Goal: Task Accomplishment & Management: Complete application form

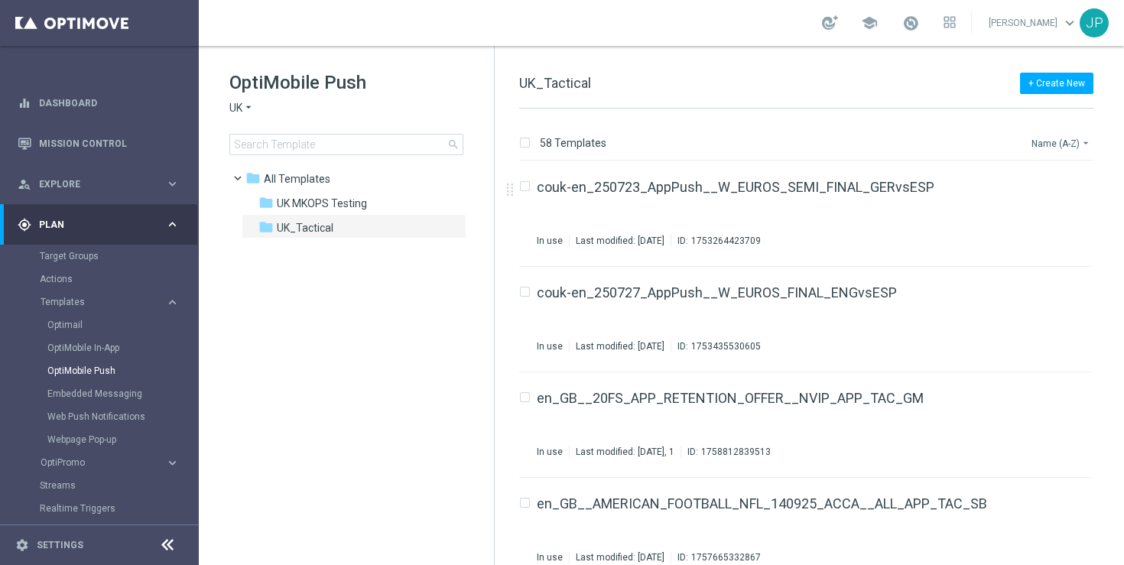
click at [1054, 135] on button "Name (A-Z) arrow_drop_down" at bounding box center [1061, 143] width 63 height 18
click at [1062, 215] on span "Date Modified (Newest)" at bounding box center [1034, 211] width 102 height 11
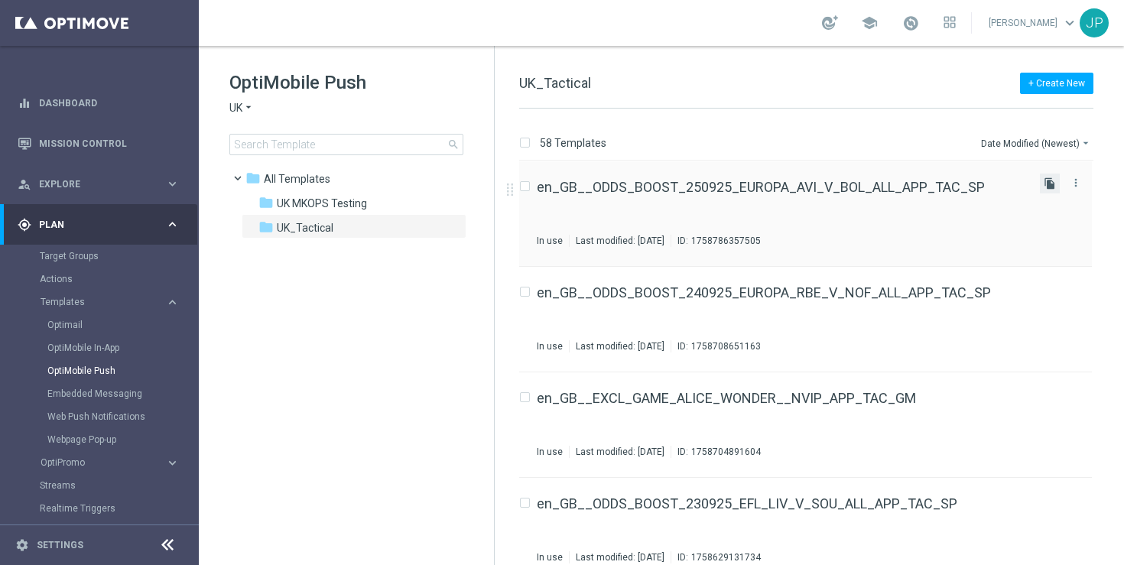
click at [1046, 184] on icon "file_copy" at bounding box center [1050, 183] width 12 height 12
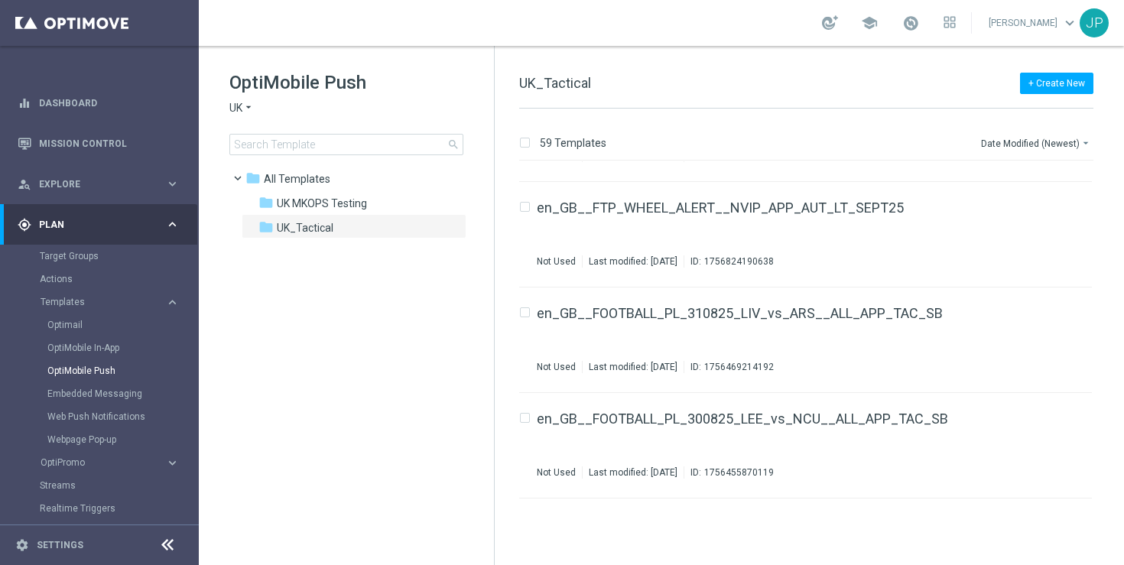
scroll to position [2298, 0]
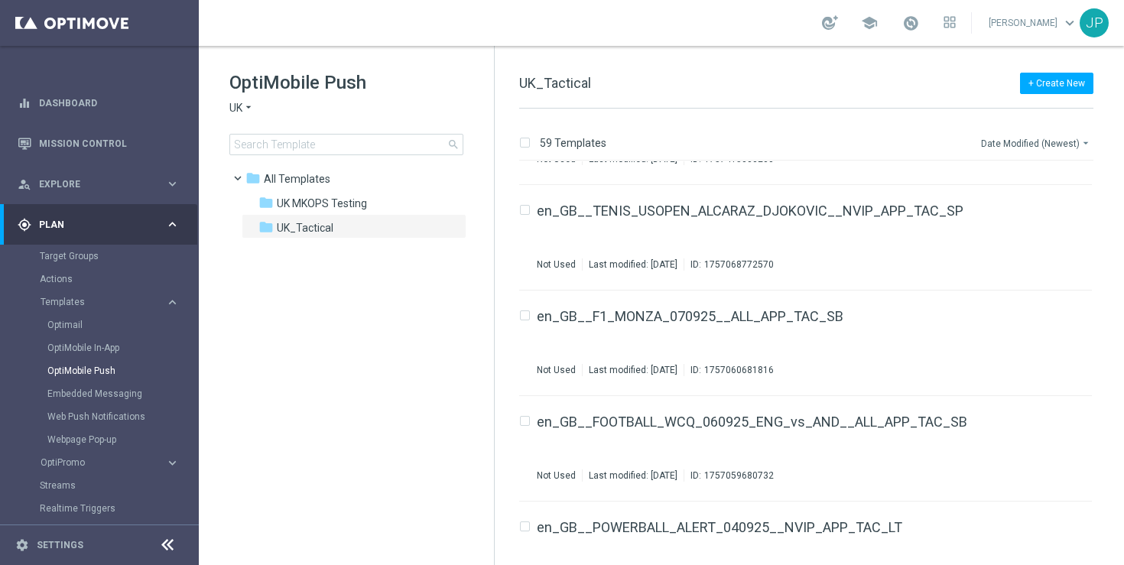
click at [1025, 140] on button "Date Modified (Newest) arrow_drop_down" at bounding box center [1036, 143] width 114 height 18
click at [1028, 228] on span "Date Modified (Oldest)" at bounding box center [1032, 232] width 99 height 11
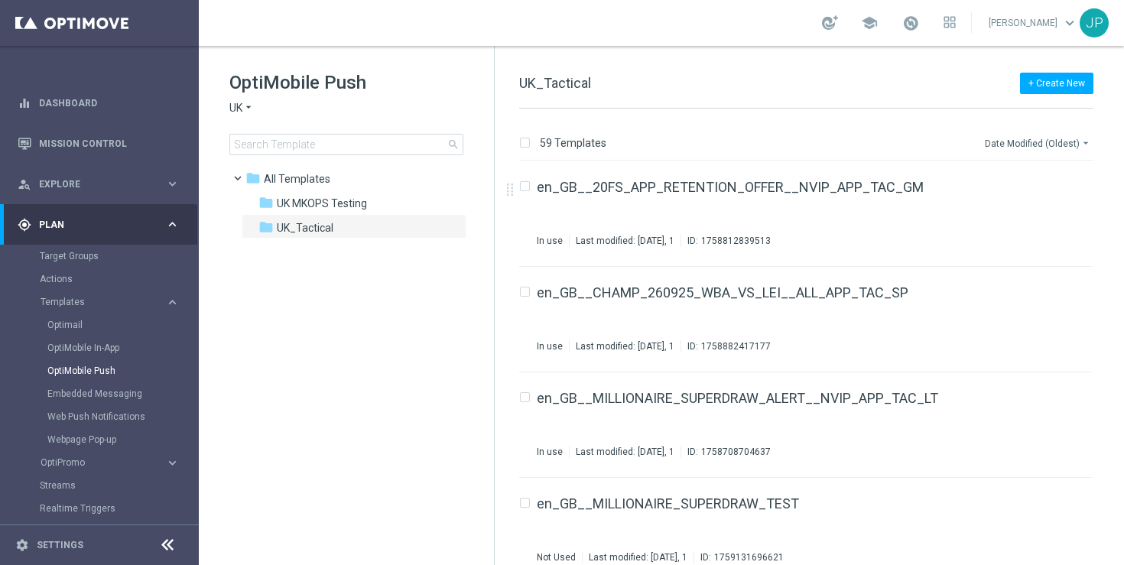
click at [1038, 144] on button "Date Modified (Oldest) arrow_drop_down" at bounding box center [1038, 143] width 110 height 18
click at [1040, 213] on span "Date Modified (Newest)" at bounding box center [1034, 211] width 102 height 11
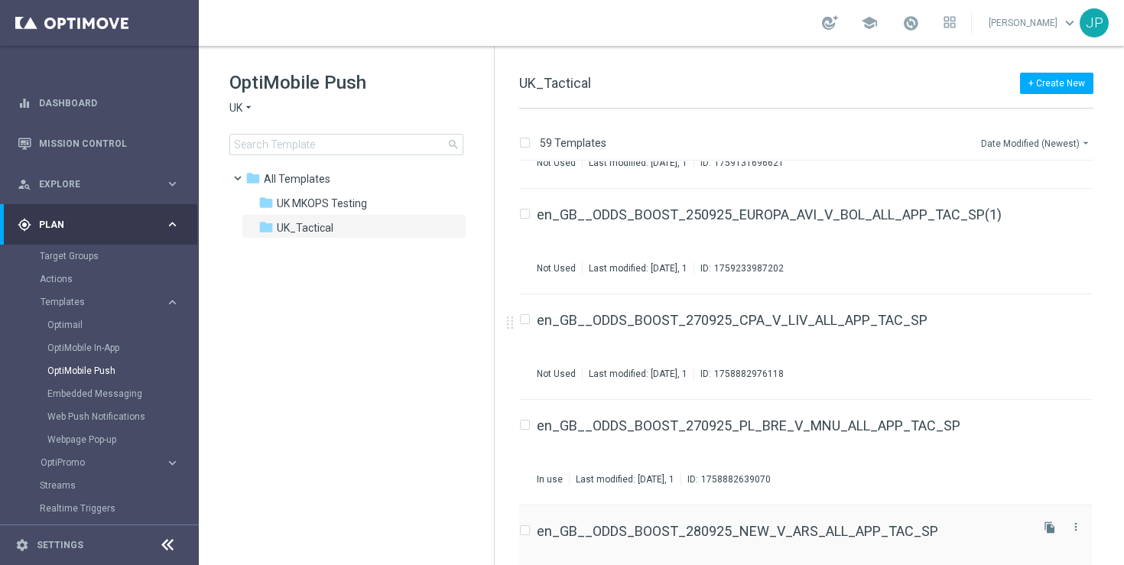
scroll to position [5378, 0]
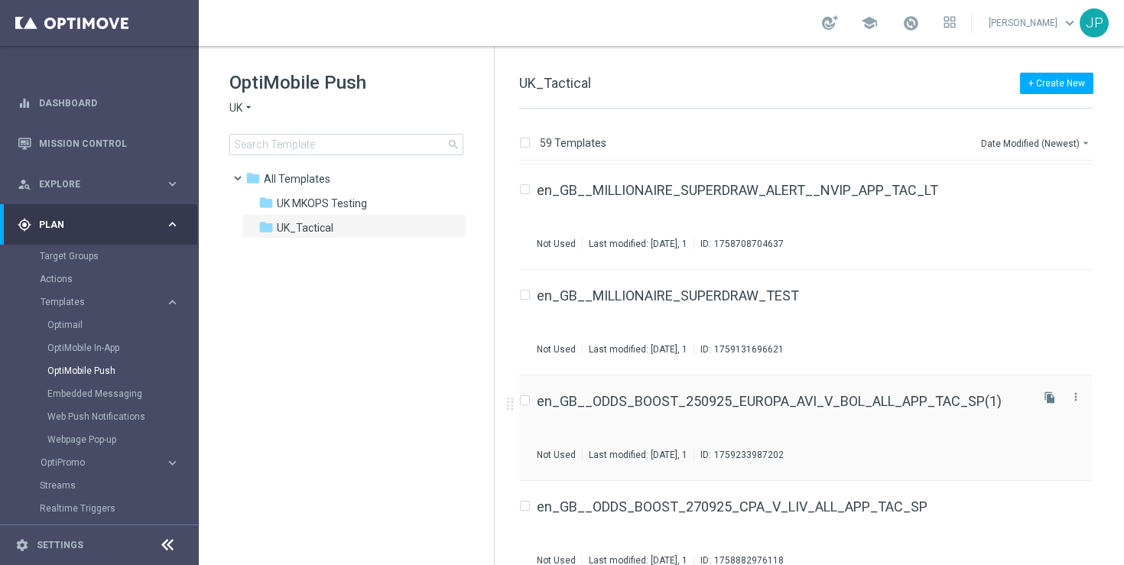
click at [1019, 411] on div "en_GB__ODDS_BOOST_250925_EUROPA_AVI_V_BOL_ALL_APP_TAC_SP(1) Not Used Last modif…" at bounding box center [782, 428] width 491 height 67
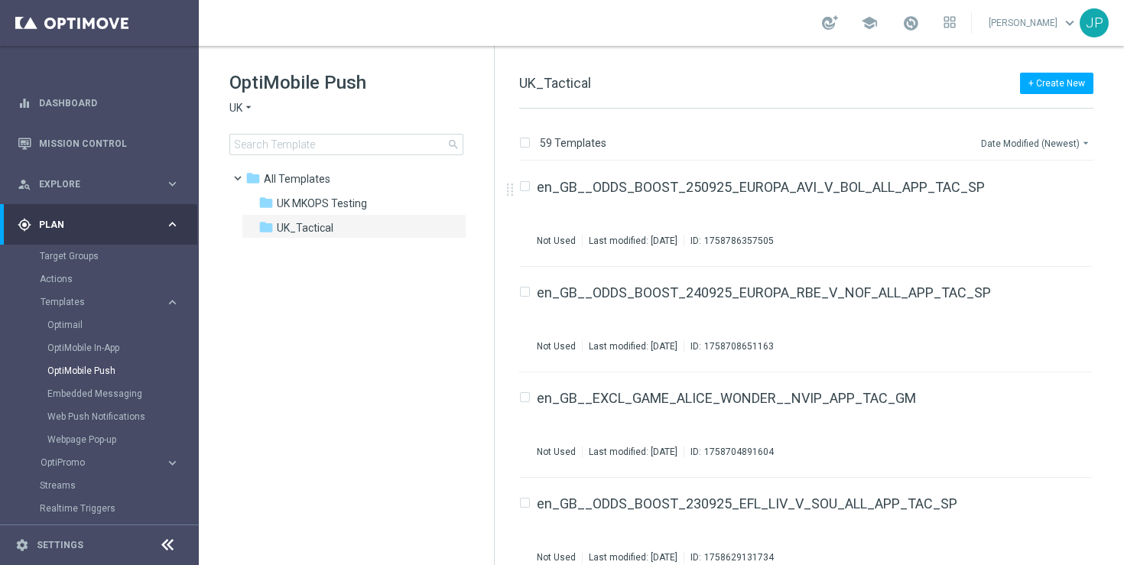
click at [1055, 139] on button "Date Modified (Newest) arrow_drop_down" at bounding box center [1036, 143] width 114 height 18
click at [1035, 232] on span "Date Modified (Oldest)" at bounding box center [1032, 232] width 99 height 11
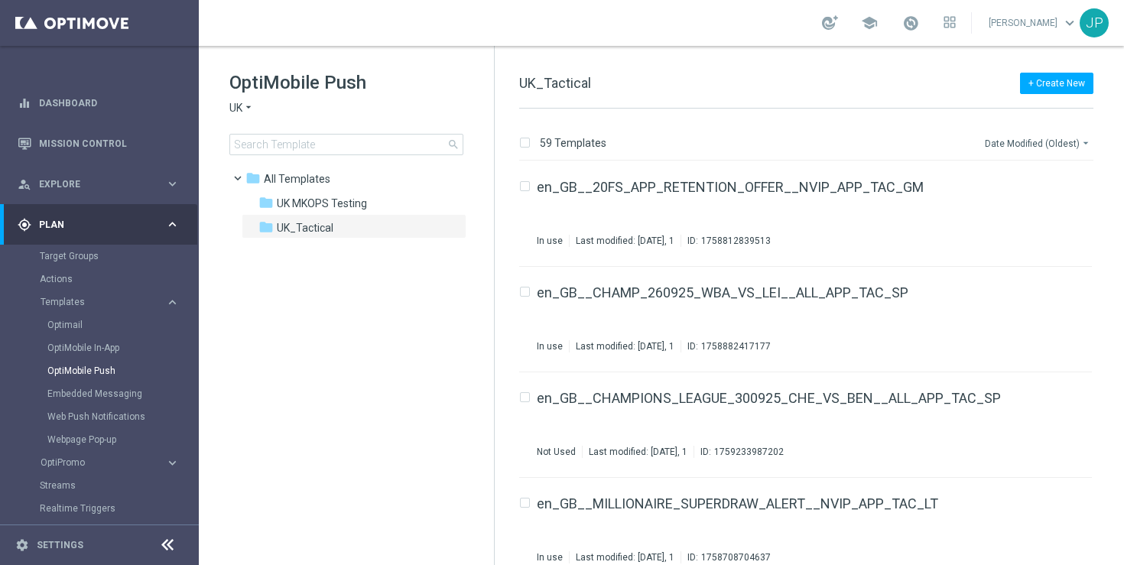
click at [1056, 144] on button "Date Modified (Oldest) arrow_drop_down" at bounding box center [1038, 143] width 110 height 18
click at [1050, 209] on span "Date Modified (Newest)" at bounding box center [1034, 211] width 102 height 11
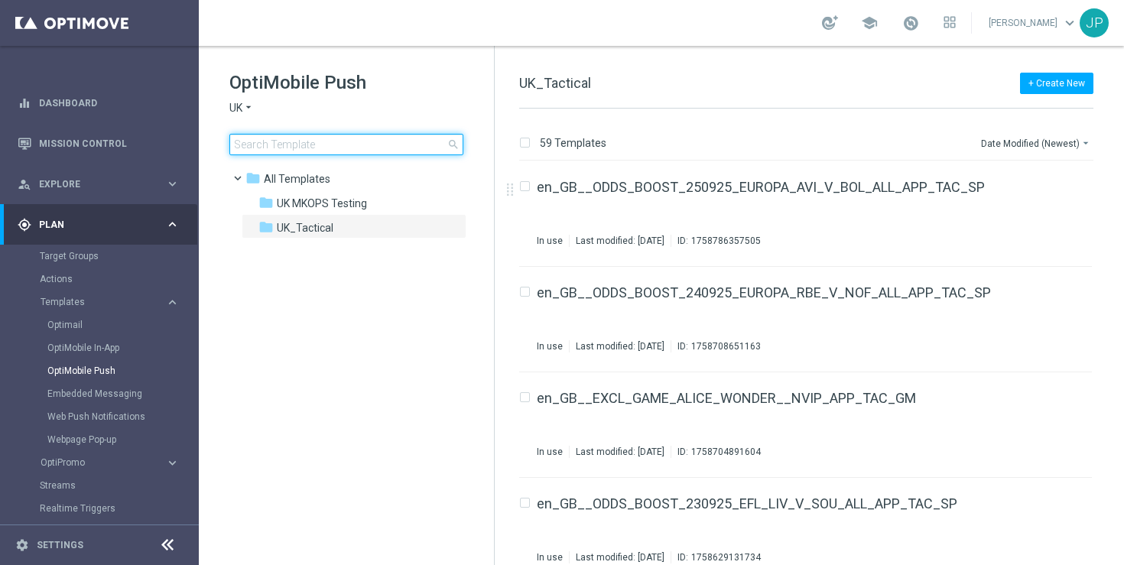
click at [371, 146] on input at bounding box center [346, 144] width 234 height 21
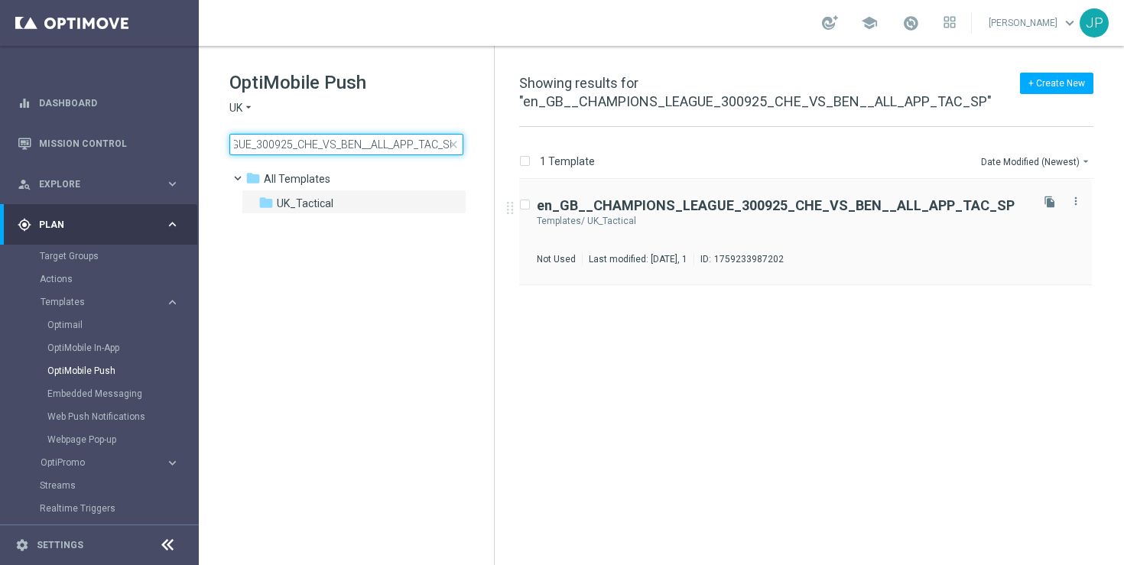
type input "en_GB__CHAMPIONS_LEAGUE_300925_CHE_VS_BEN__ALL_APP_TAC_SP"
click at [881, 215] on div "UK_Tactical" at bounding box center [807, 221] width 440 height 12
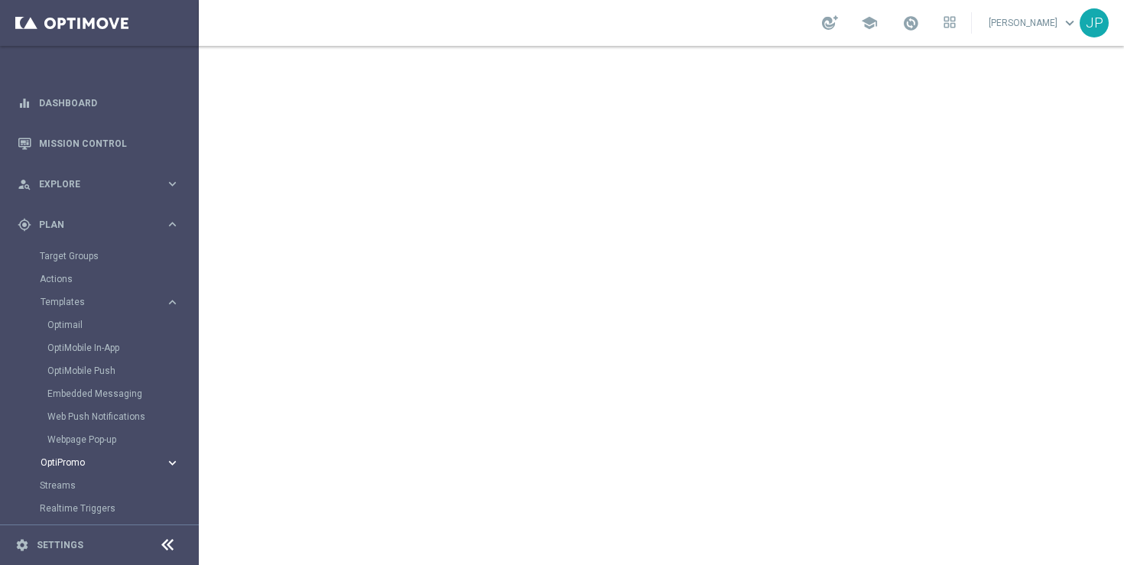
scroll to position [161, 0]
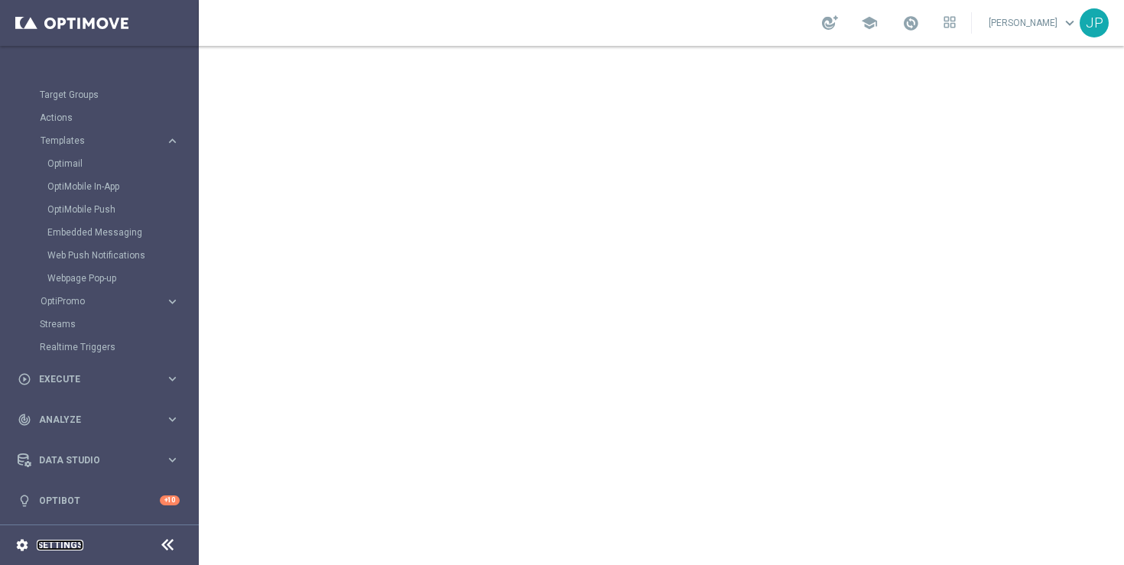
click at [63, 542] on link "Settings" at bounding box center [60, 545] width 47 height 9
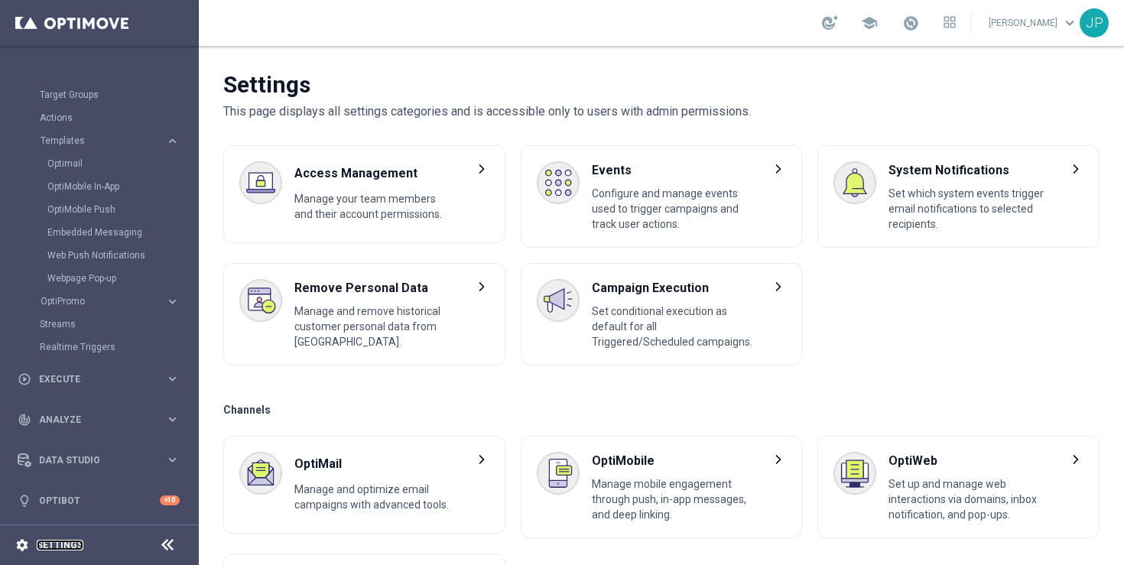
click at [69, 545] on link "Settings" at bounding box center [60, 545] width 47 height 9
click at [164, 542] on icon at bounding box center [167, 545] width 18 height 18
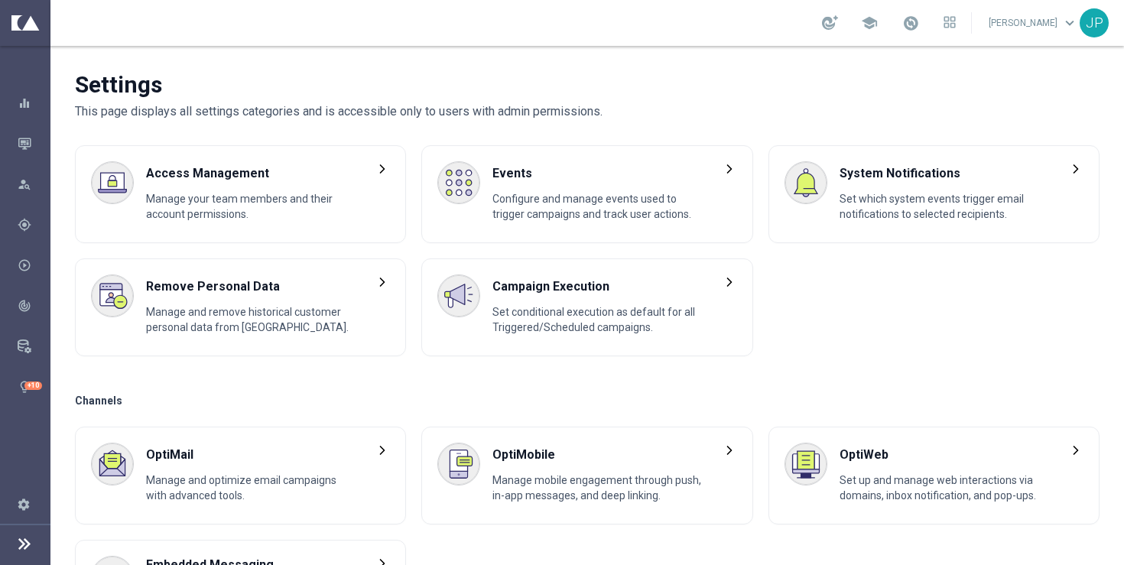
click at [23, 538] on icon at bounding box center [24, 543] width 18 height 18
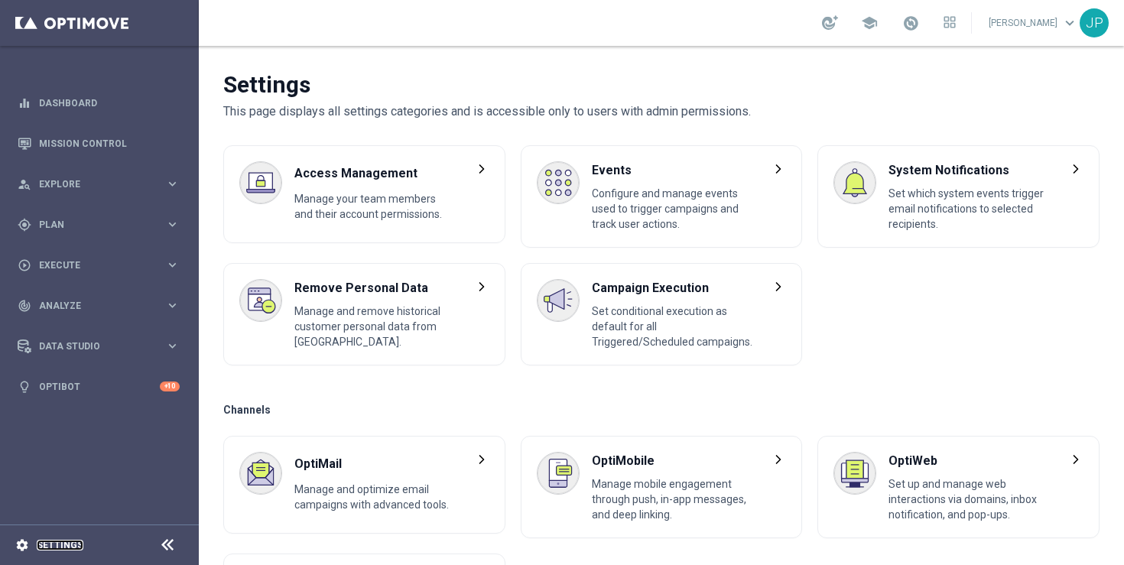
click at [42, 542] on link "Settings" at bounding box center [60, 545] width 47 height 9
click at [80, 134] on link "Mission Control" at bounding box center [109, 143] width 141 height 41
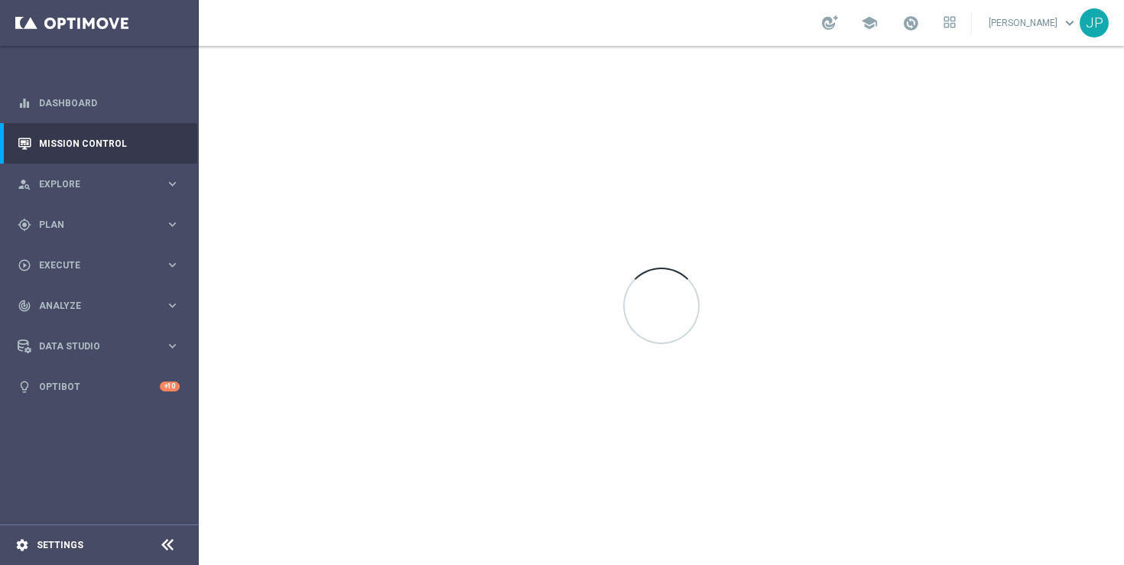
click at [58, 538] on div "settings Settings" at bounding box center [76, 545] width 153 height 14
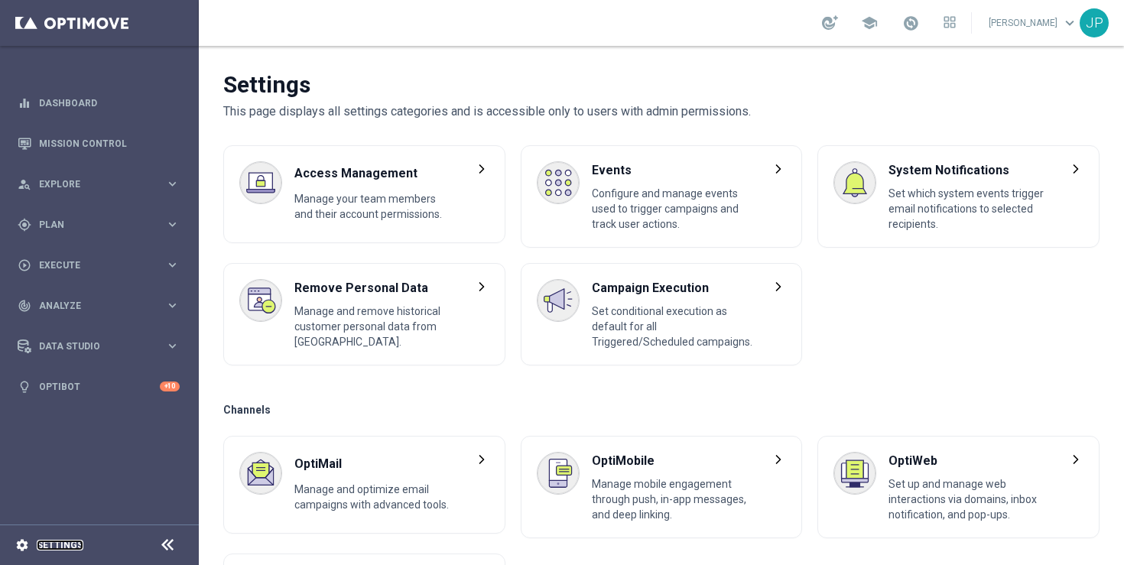
click at [59, 545] on link "Settings" at bounding box center [60, 545] width 47 height 9
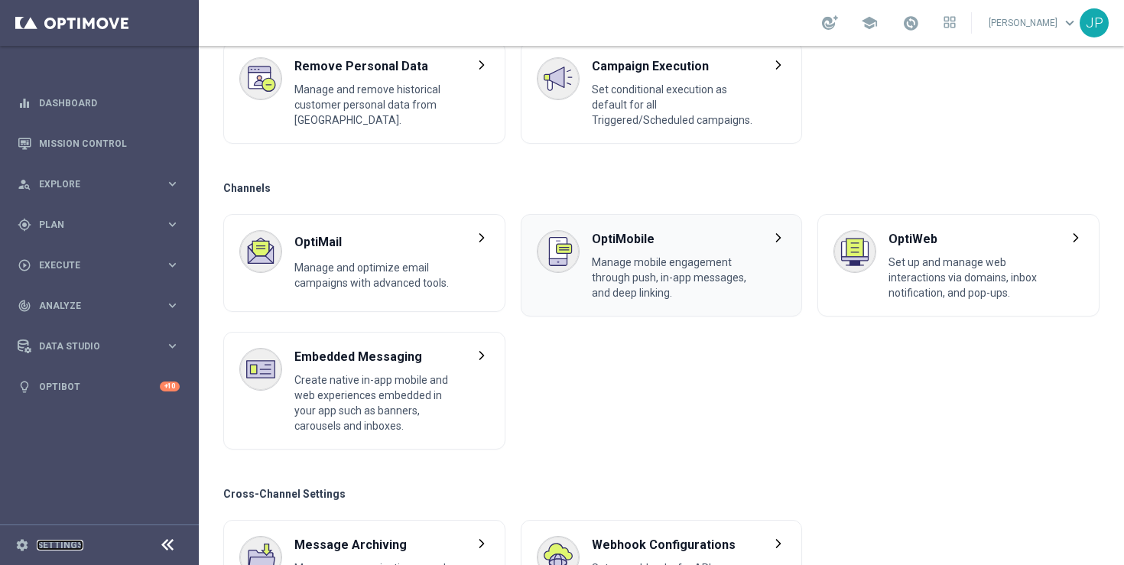
scroll to position [304, 0]
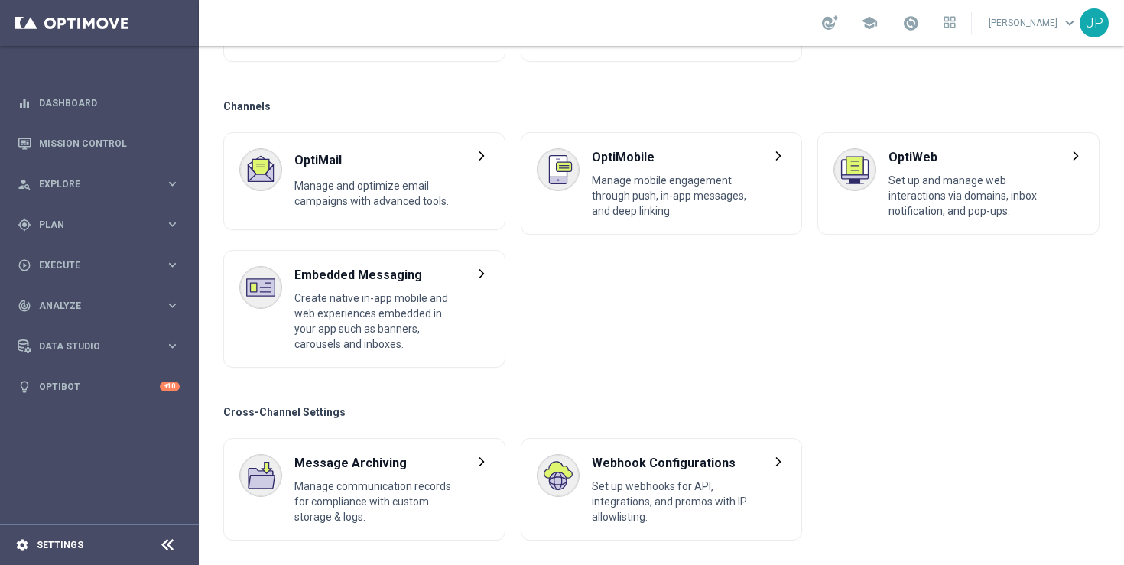
click at [23, 547] on icon "settings" at bounding box center [22, 545] width 14 height 14
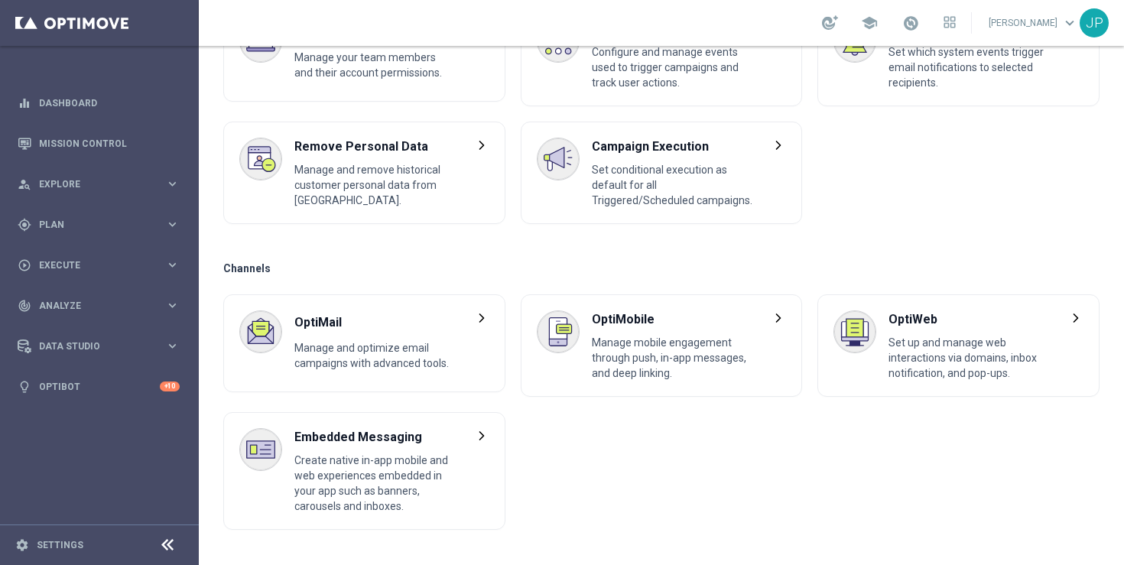
scroll to position [162, 0]
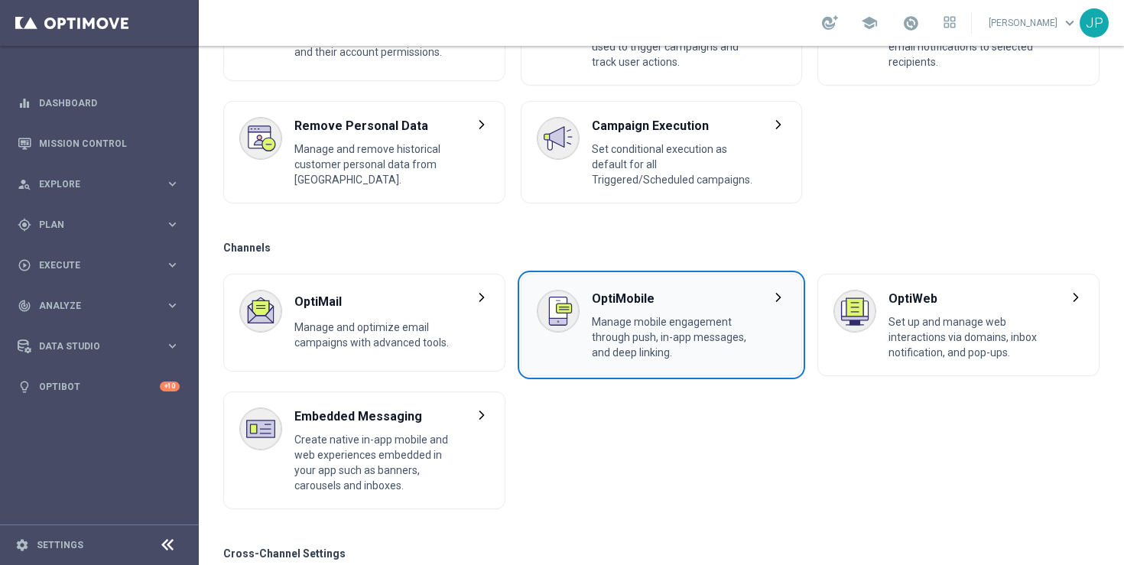
click at [650, 308] on div "OptiMobile Manage mobile engagement through push, in-app messages, and deep lin…" at bounding box center [672, 325] width 161 height 70
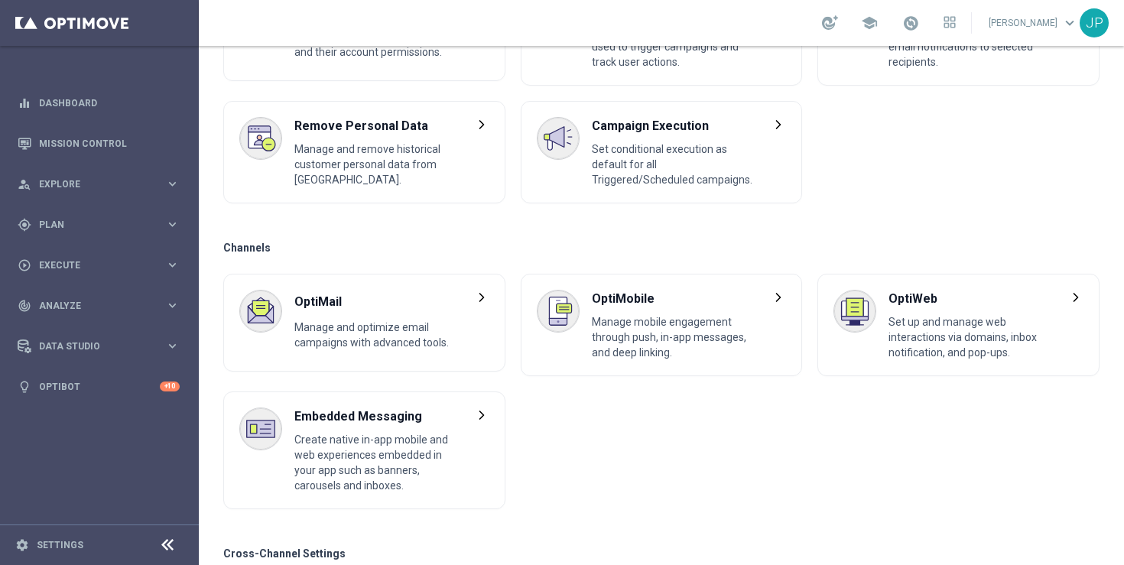
scroll to position [0, 0]
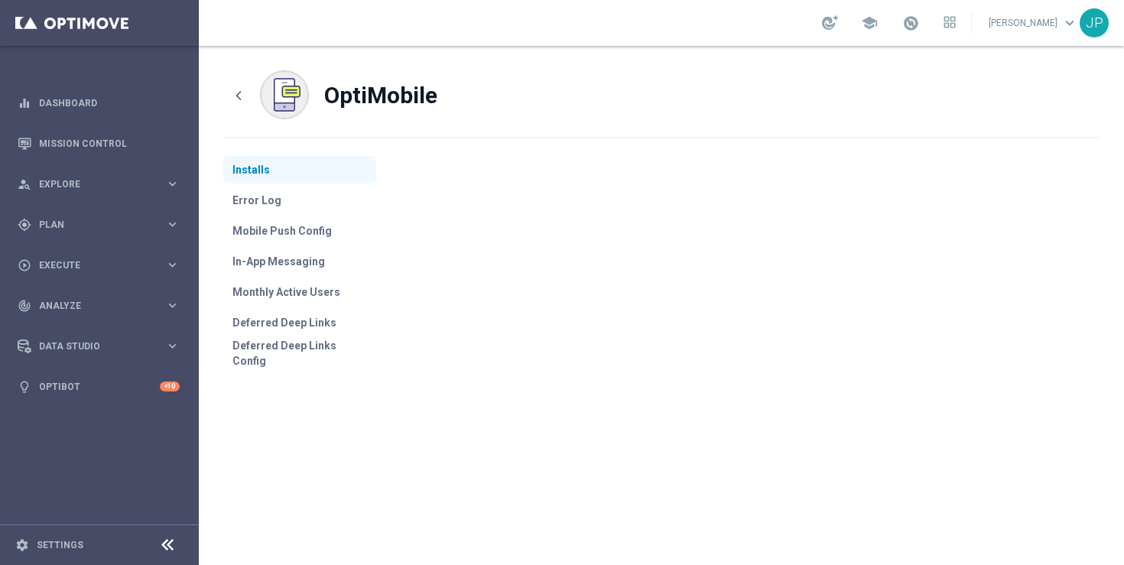
scroll to position [147, 0]
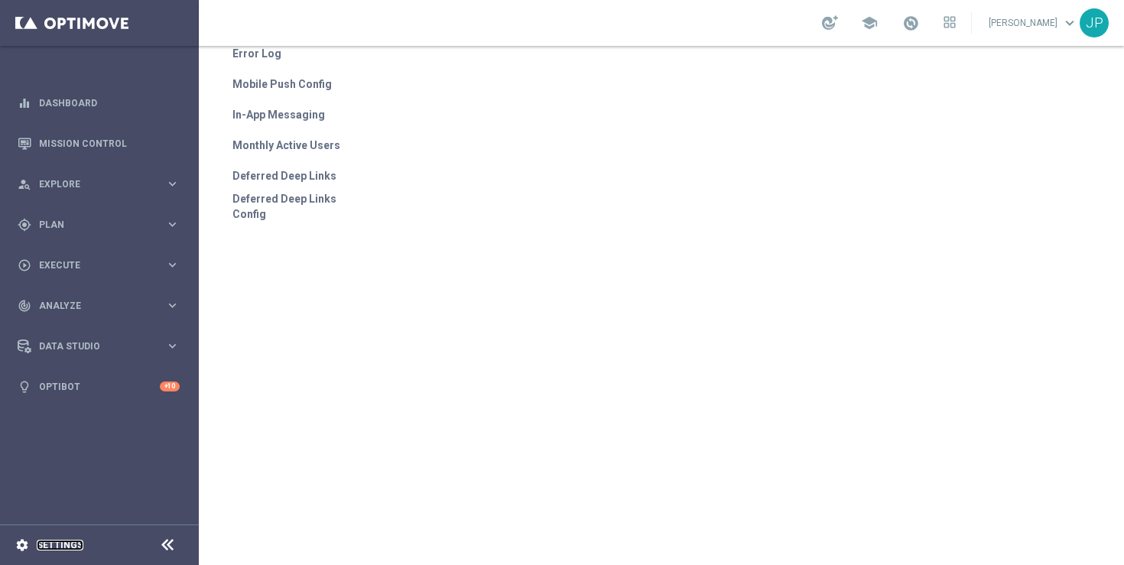
click at [48, 544] on link "Settings" at bounding box center [60, 545] width 47 height 9
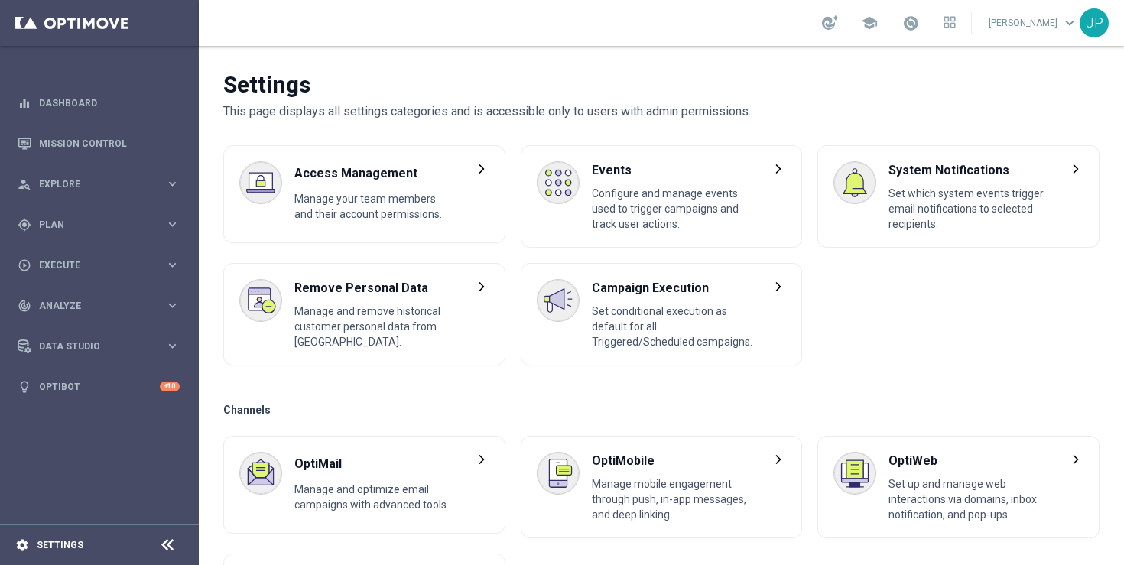
click at [44, 538] on div "settings Settings" at bounding box center [76, 545] width 153 height 14
click at [43, 544] on link "Settings" at bounding box center [60, 545] width 47 height 9
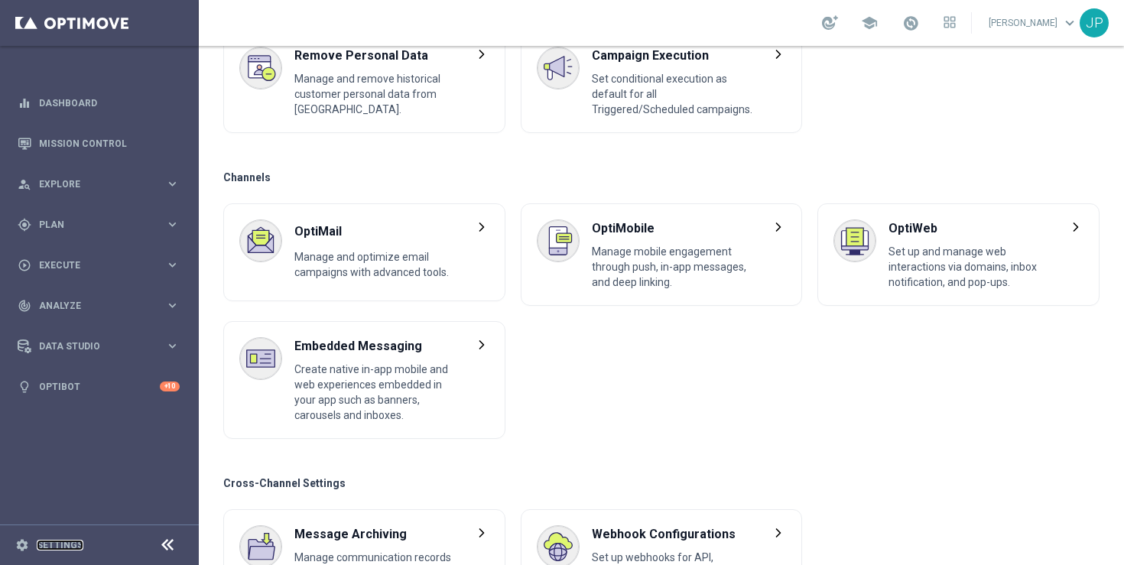
scroll to position [218, 0]
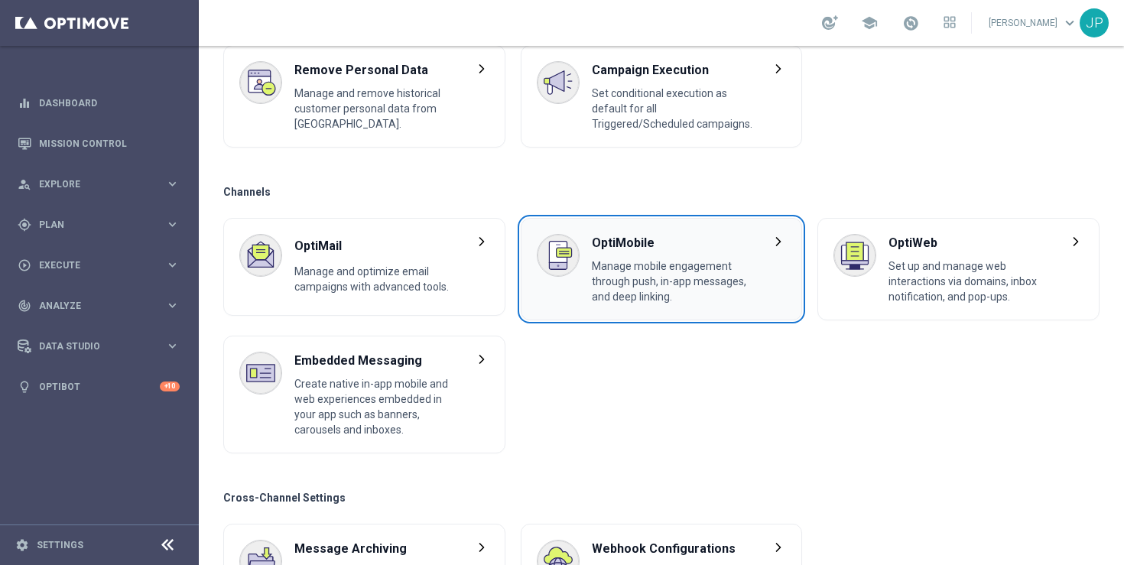
click at [667, 244] on span "OptiMobile" at bounding box center [672, 243] width 161 height 18
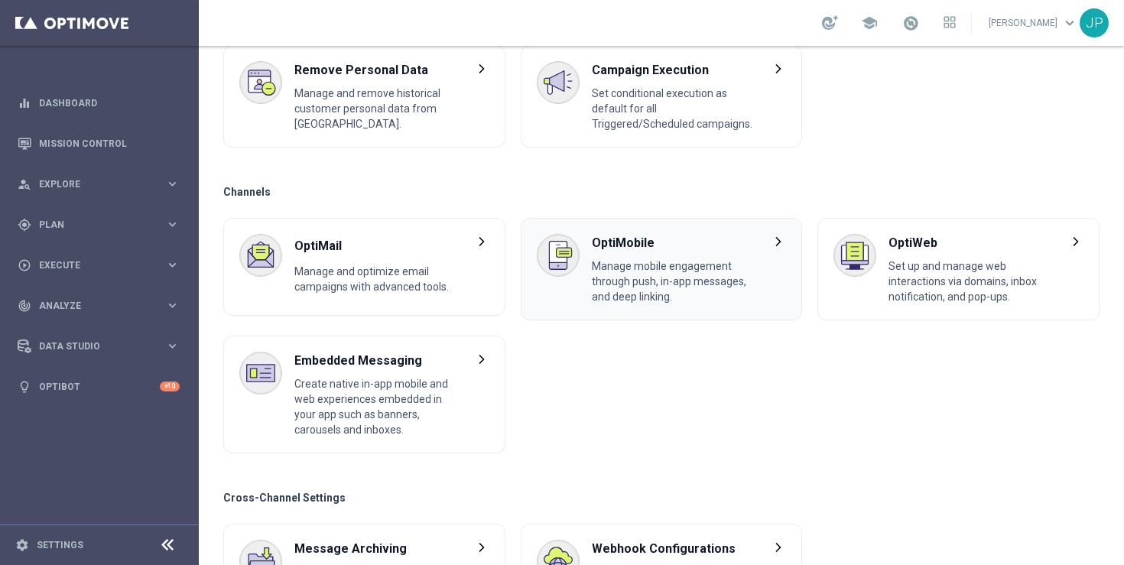
scroll to position [0, 0]
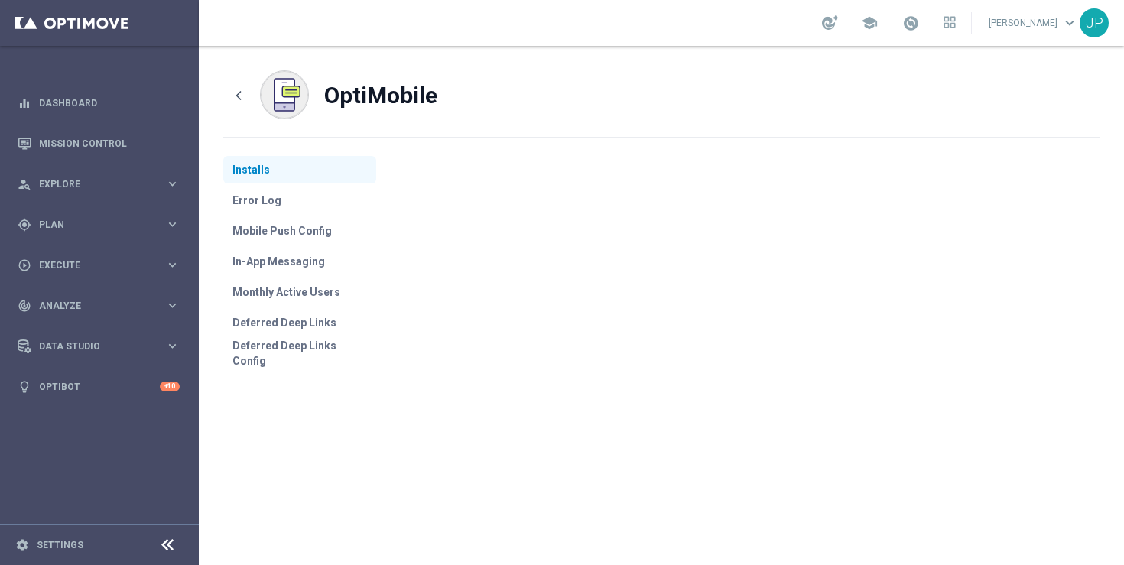
scroll to position [147, 0]
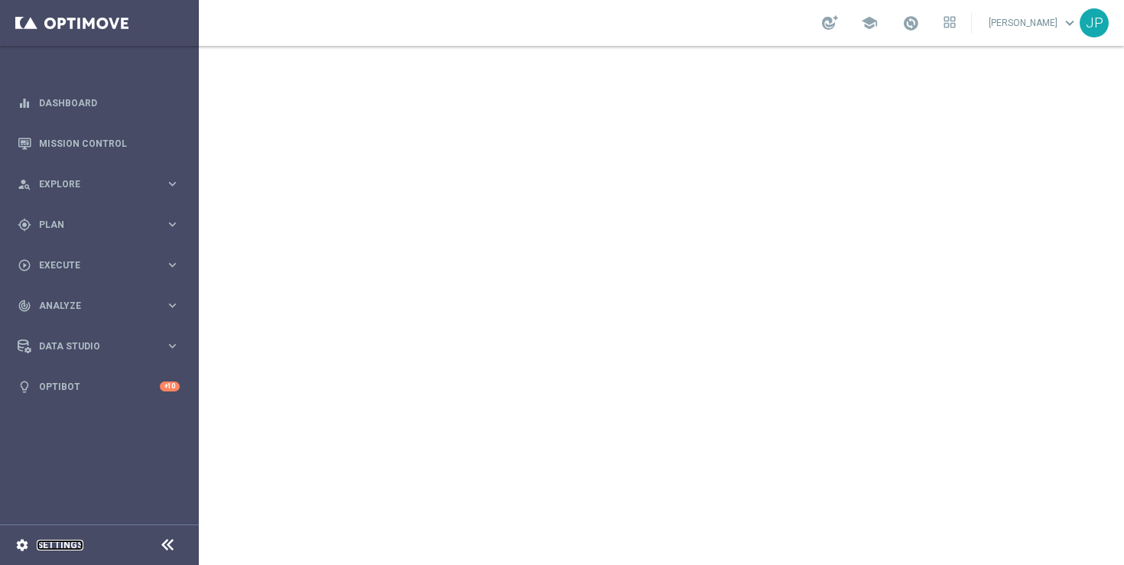
click at [66, 543] on link "Settings" at bounding box center [60, 545] width 47 height 9
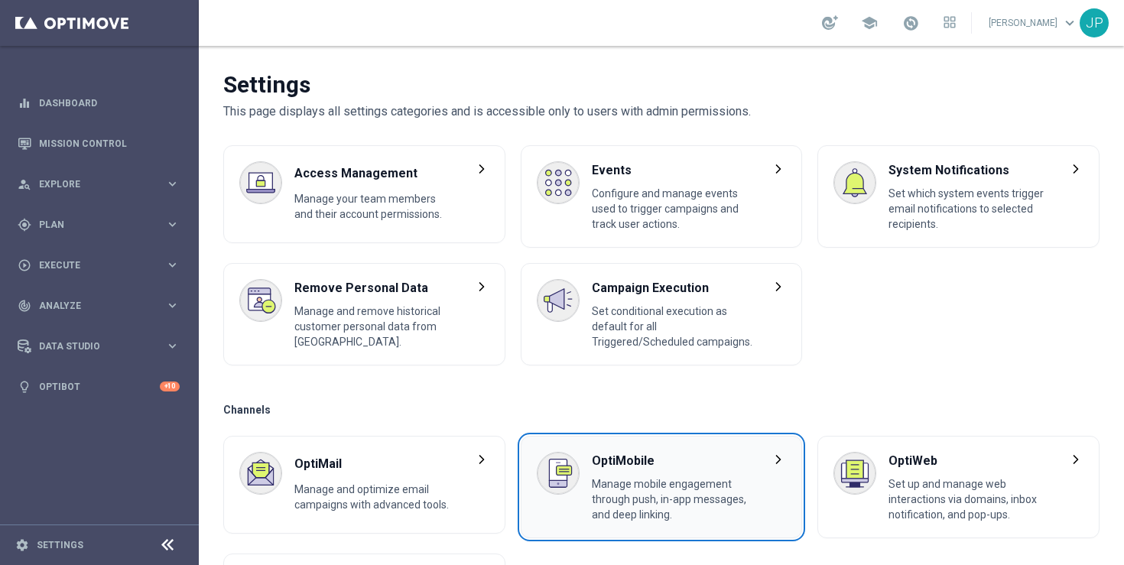
click at [632, 463] on span "OptiMobile" at bounding box center [672, 461] width 161 height 18
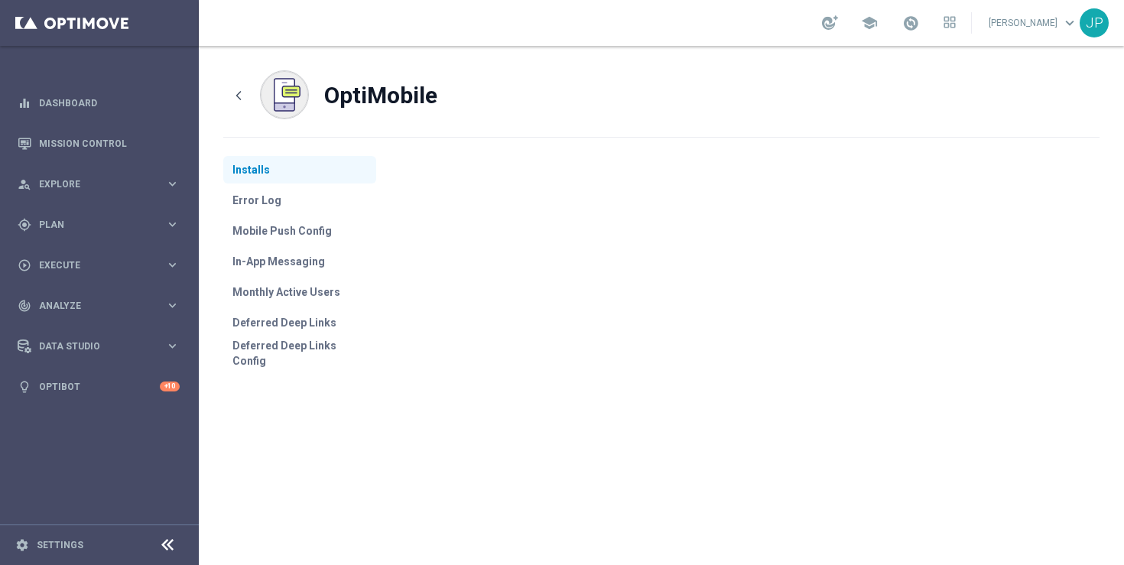
click at [258, 168] on button "Installs" at bounding box center [299, 170] width 153 height 28
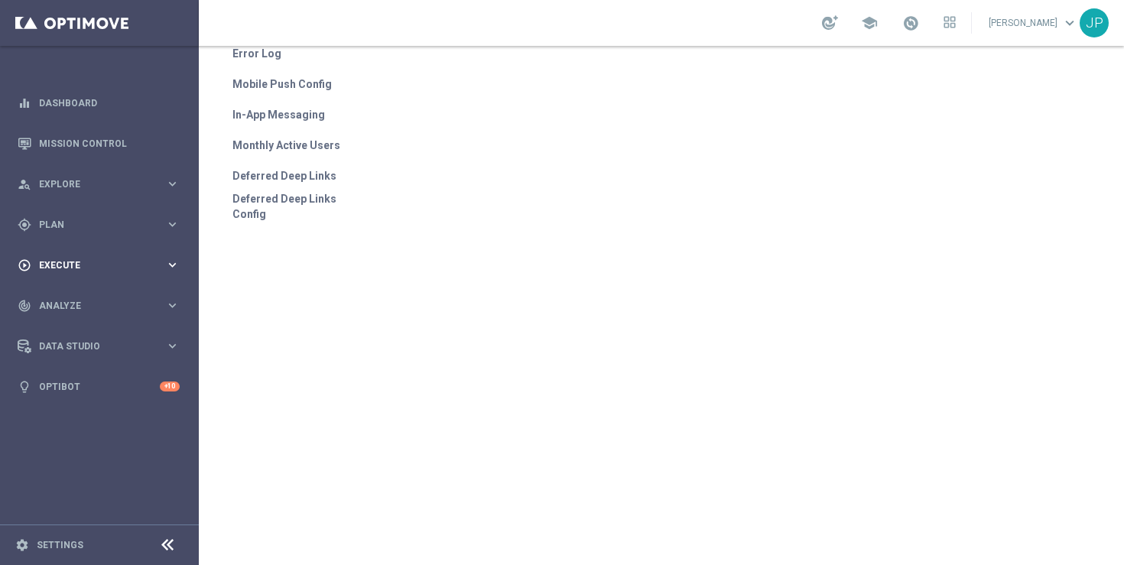
click at [102, 257] on div "play_circle_outline Execute keyboard_arrow_right" at bounding box center [98, 265] width 197 height 41
click at [108, 291] on link "Campaign Builder" at bounding box center [99, 297] width 119 height 12
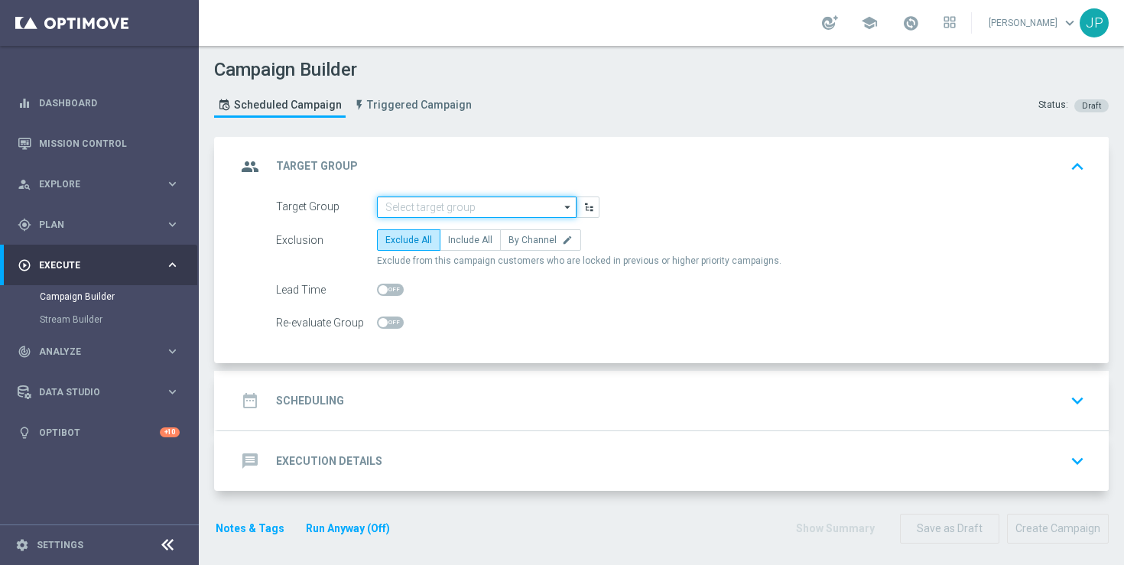
click at [495, 206] on input at bounding box center [477, 207] width 200 height 21
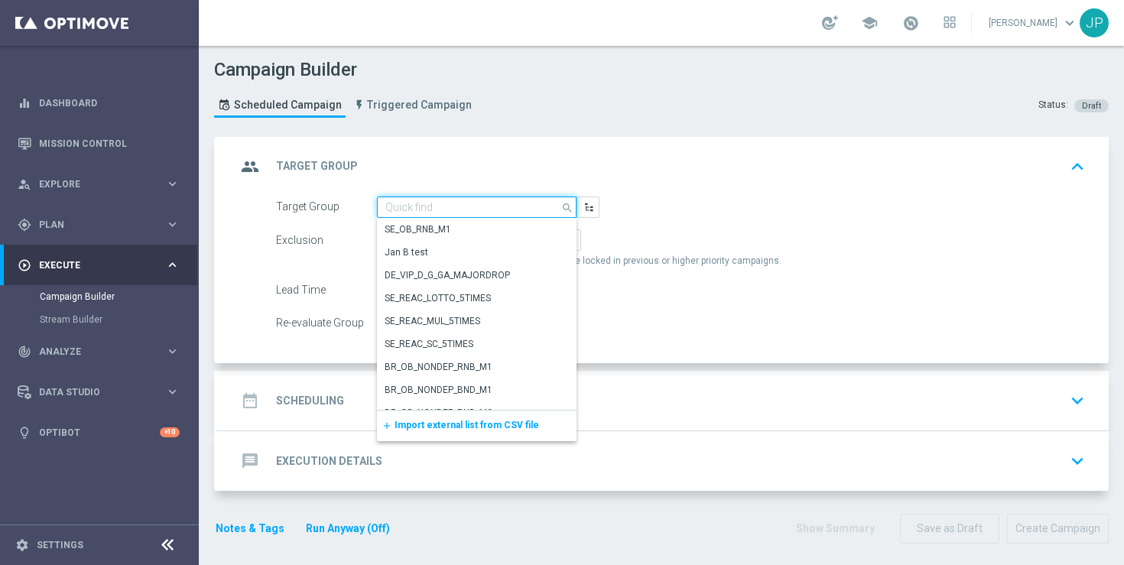
paste input "UK_SPORTSBOOK_APP | Stakes last 365 days"
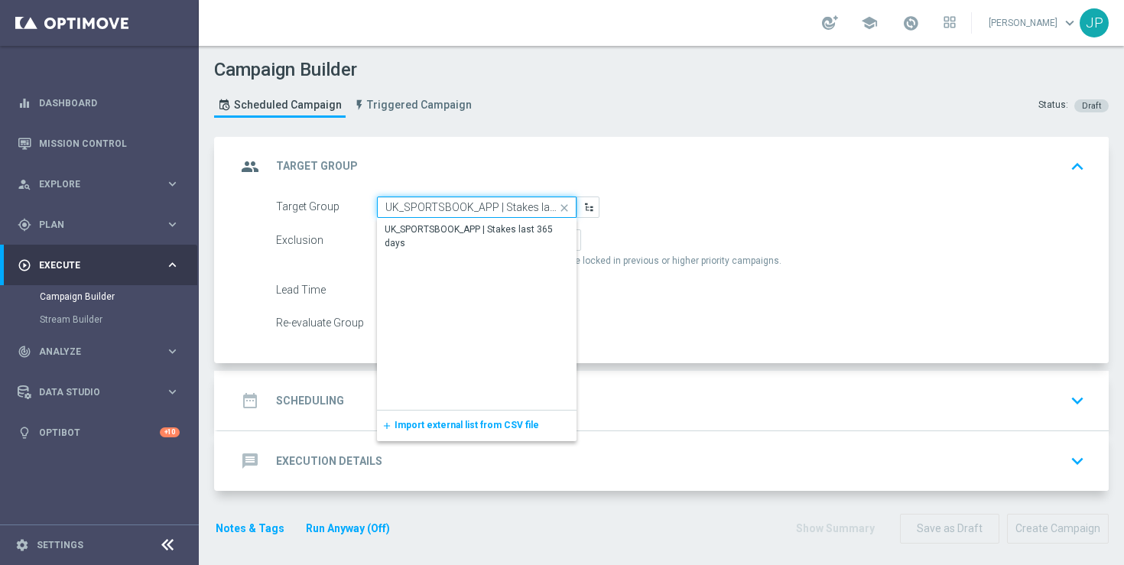
scroll to position [0, 38]
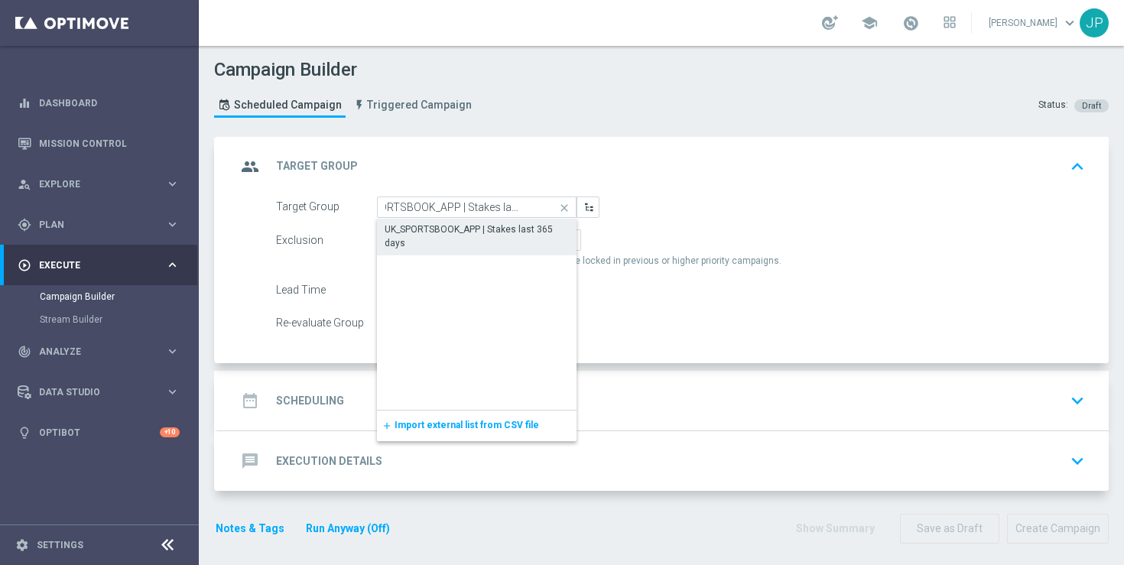
click at [493, 232] on div "UK_SPORTSBOOK_APP | Stakes last 365 days" at bounding box center [477, 237] width 184 height 28
type input "UK_SPORTSBOOK_APP | Stakes last 365 days"
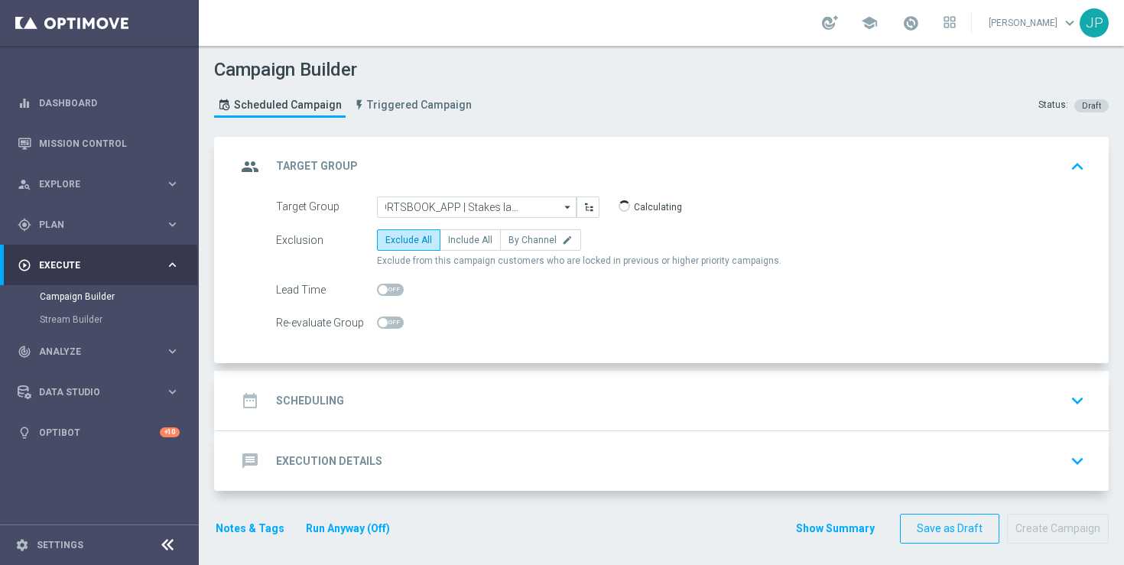
scroll to position [0, 0]
checkbox input "true"
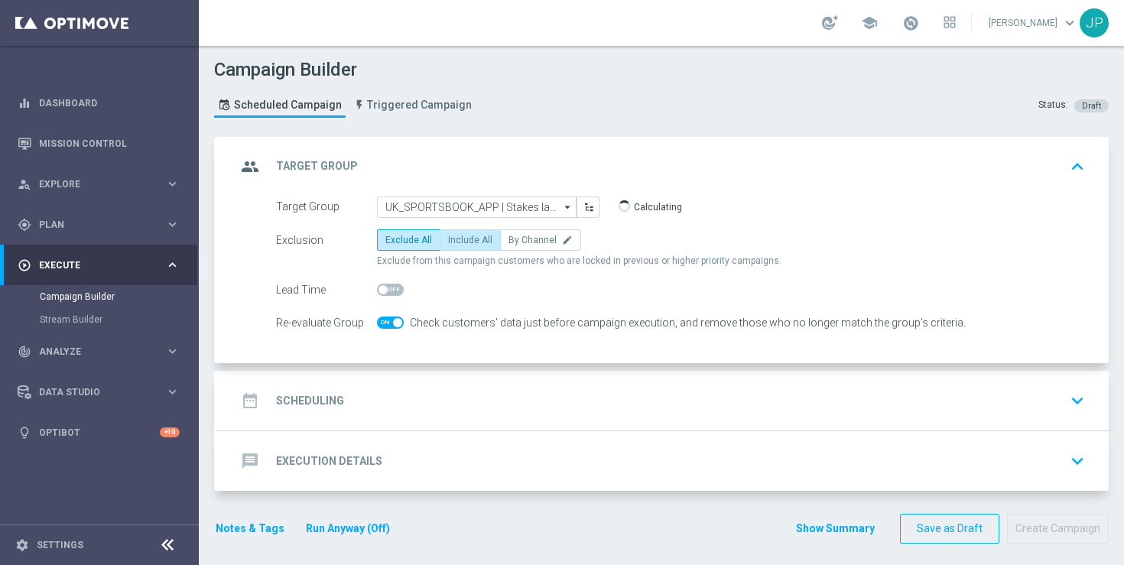
click at [473, 242] on span "Include All" at bounding box center [470, 240] width 44 height 11
click at [458, 242] on input "Include All" at bounding box center [453, 243] width 10 height 10
radio input "true"
click at [597, 401] on div "date_range Scheduling keyboard_arrow_down" at bounding box center [663, 400] width 854 height 29
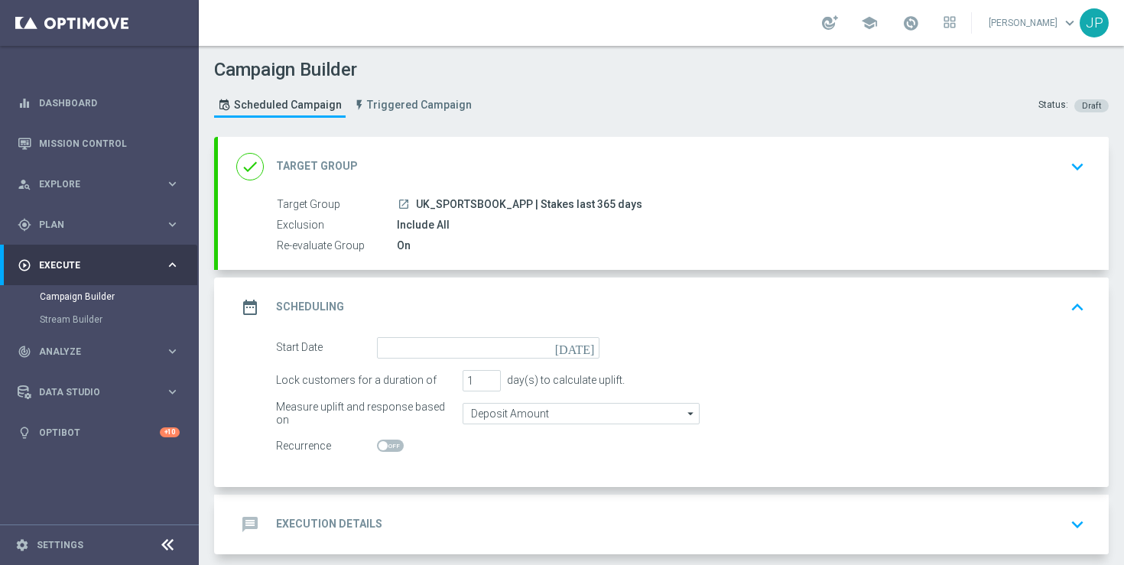
click at [590, 349] on icon "today" at bounding box center [577, 345] width 45 height 17
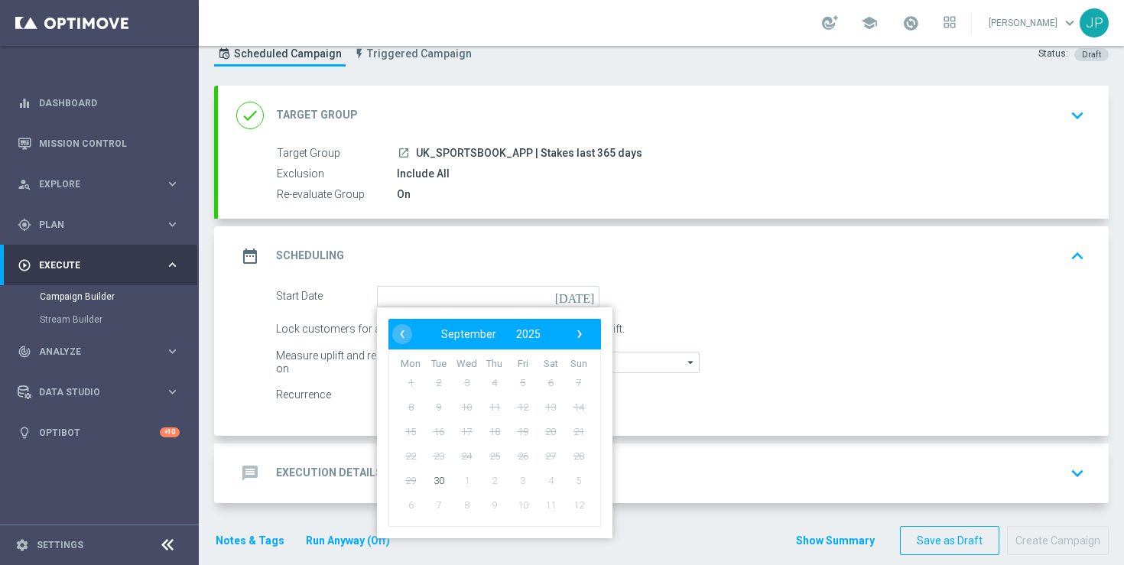
scroll to position [72, 0]
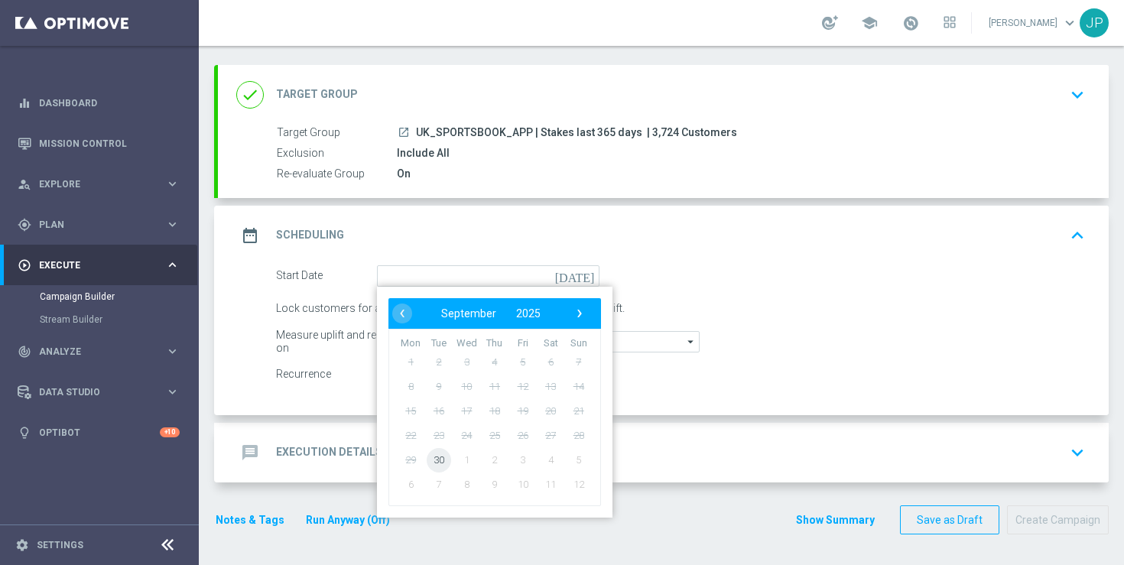
click at [441, 457] on span "30" at bounding box center [439, 459] width 24 height 24
type input "30 Sep 2025"
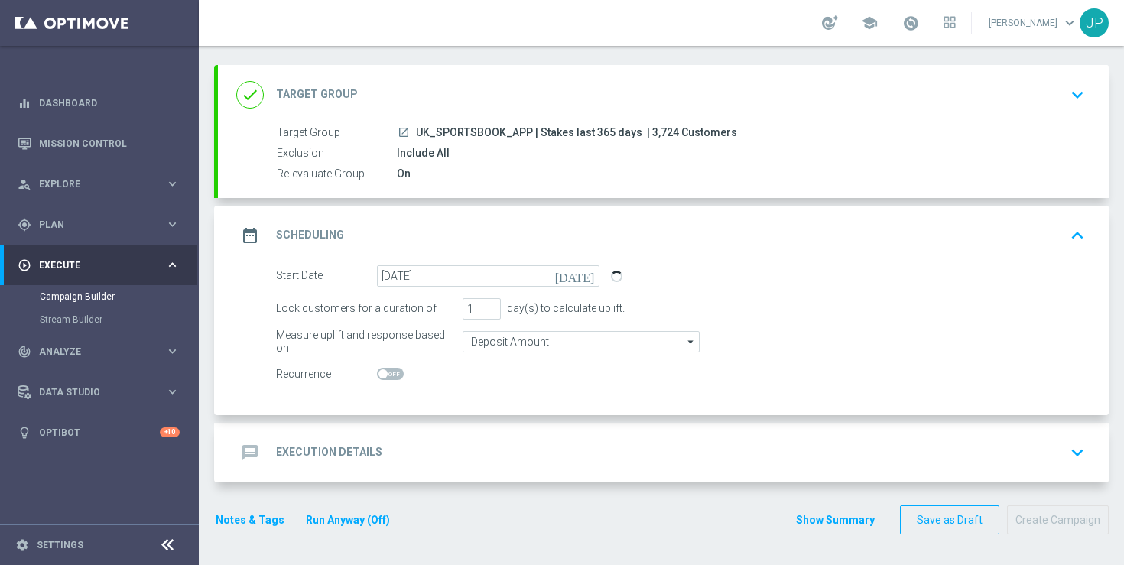
click at [626, 447] on div "message Execution Details keyboard_arrow_down" at bounding box center [663, 452] width 854 height 29
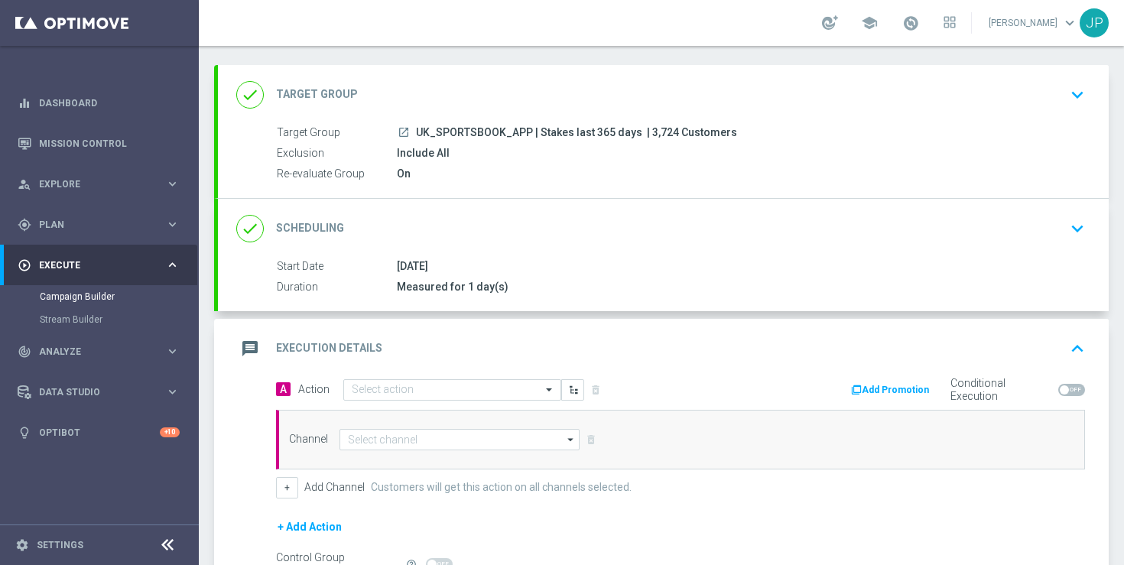
scroll to position [247, 0]
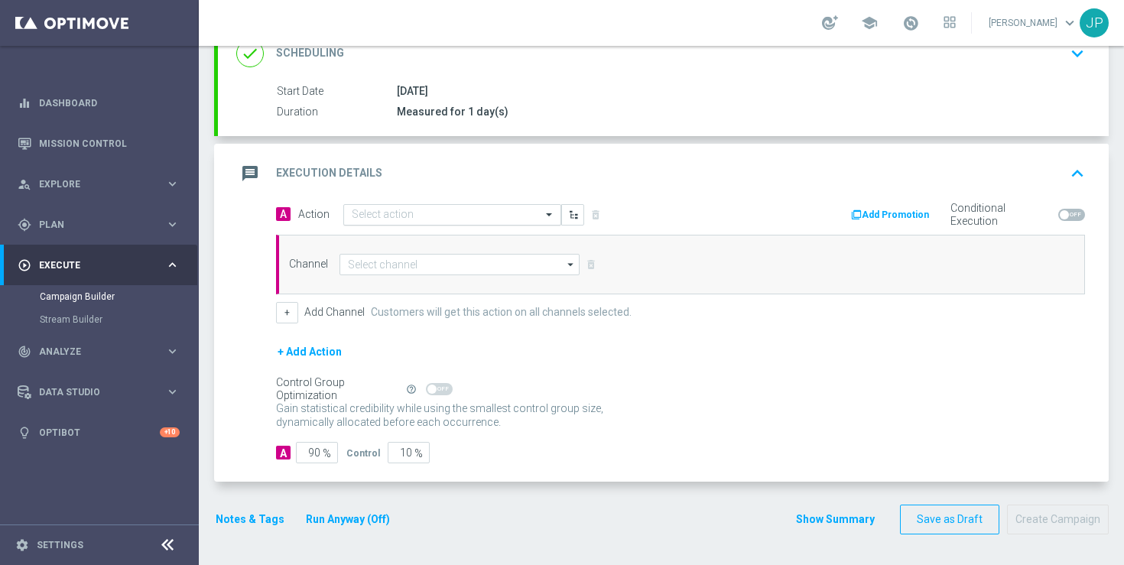
click at [476, 215] on input "text" at bounding box center [437, 215] width 171 height 13
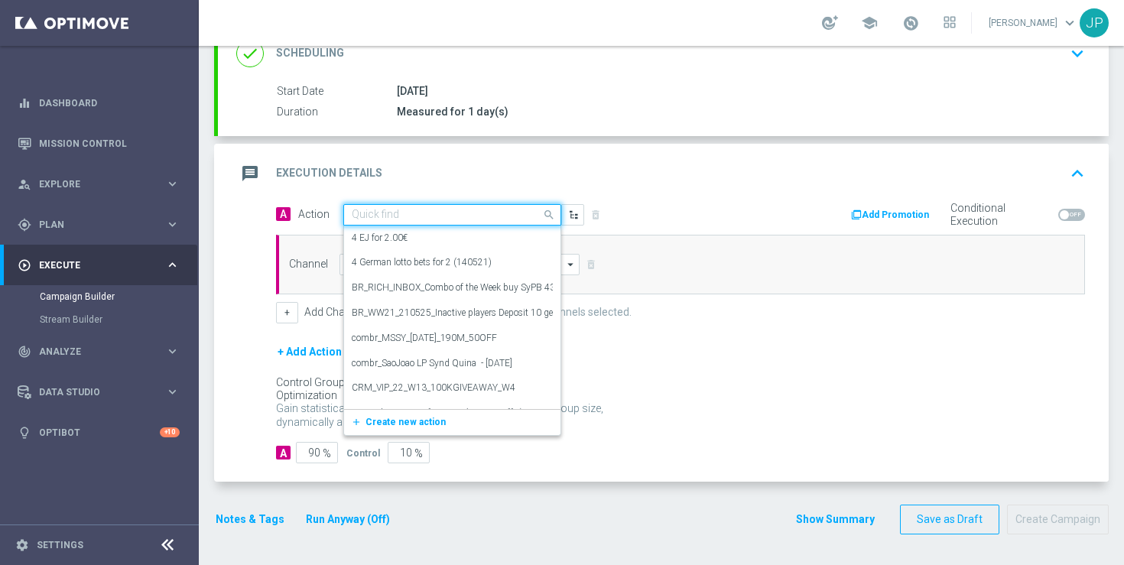
paste input "en_GB__CHAMPIONS_LEAGUE_300925_CHE_VS_BEN__ALL_APP_TAC_SP"
type input "en_GB__CHAMPIONS_LEAGUE_300925_CHE_VS_BEN__ALL_APP_TAC_SP"
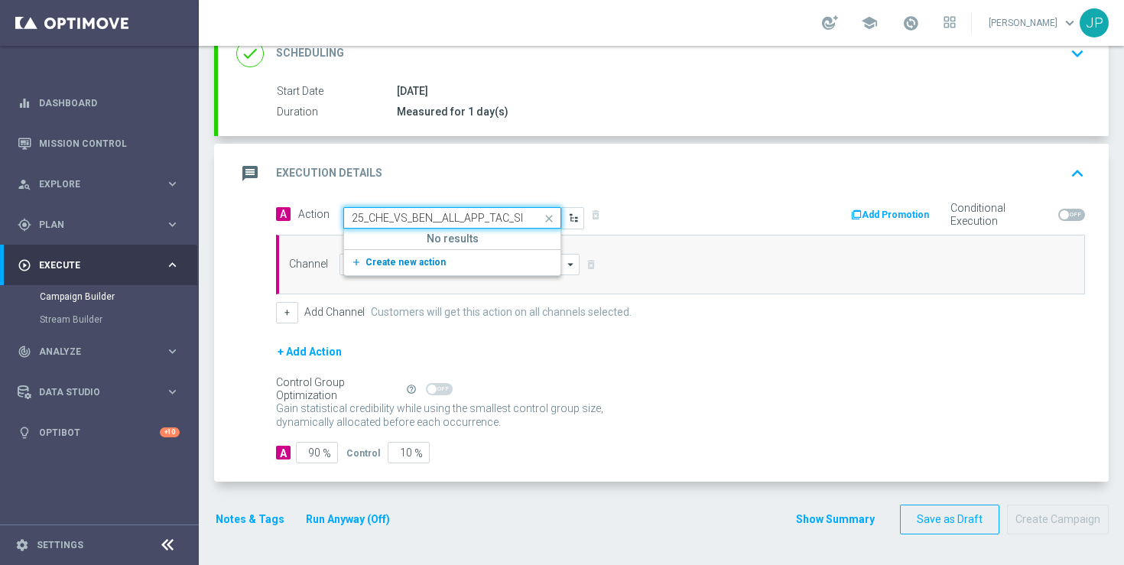
click at [443, 262] on button "add_new Create new action" at bounding box center [449, 263] width 211 height 18
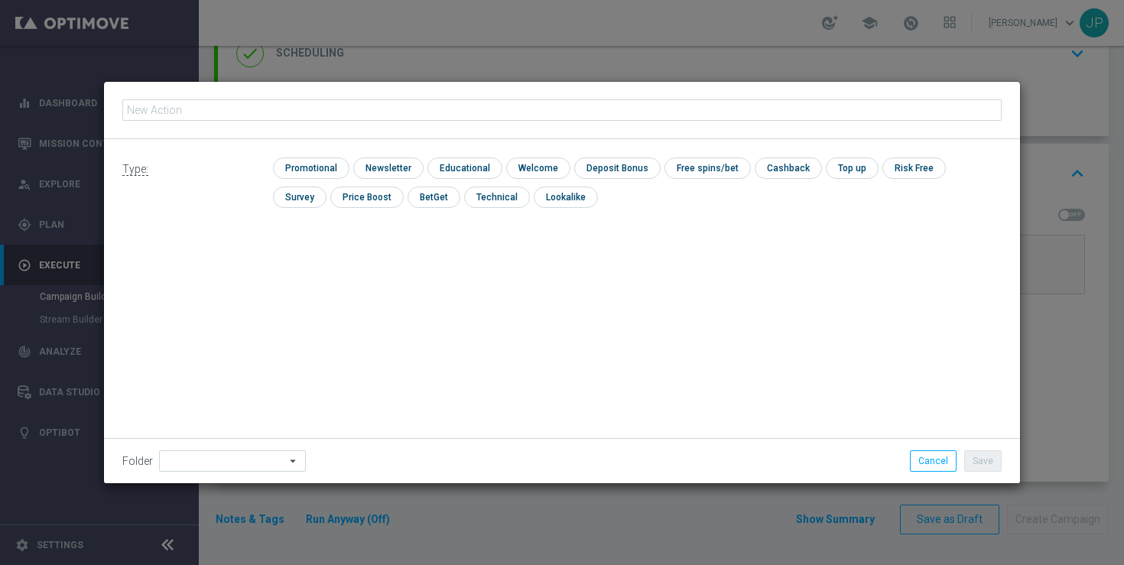
type input "en_GB__CHAMPIONS_LEAGUE_300925_CHE_VS_BEN__ALL_APP_TAC_SP"
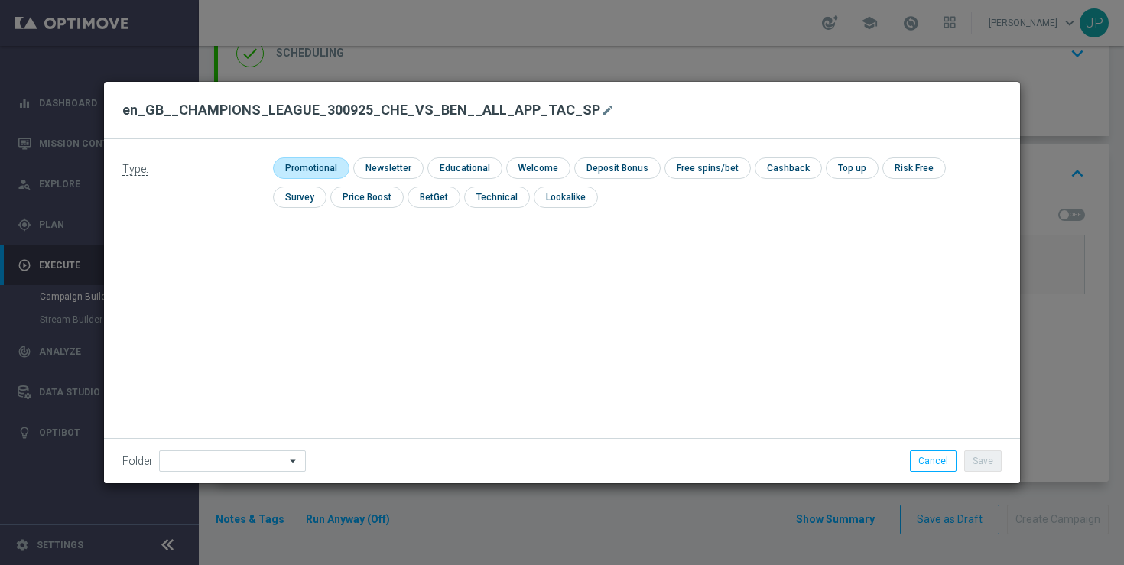
click at [333, 172] on input "checkbox" at bounding box center [309, 168] width 73 height 21
checkbox input "true"
click at [994, 464] on button "Save" at bounding box center [982, 460] width 37 height 21
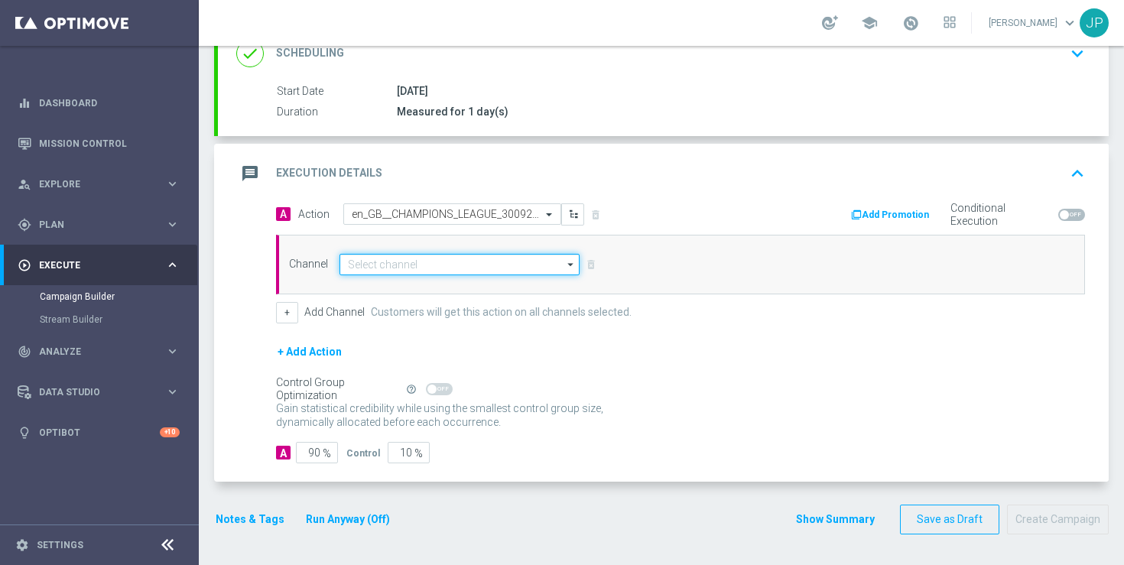
click at [448, 259] on input at bounding box center [459, 264] width 240 height 21
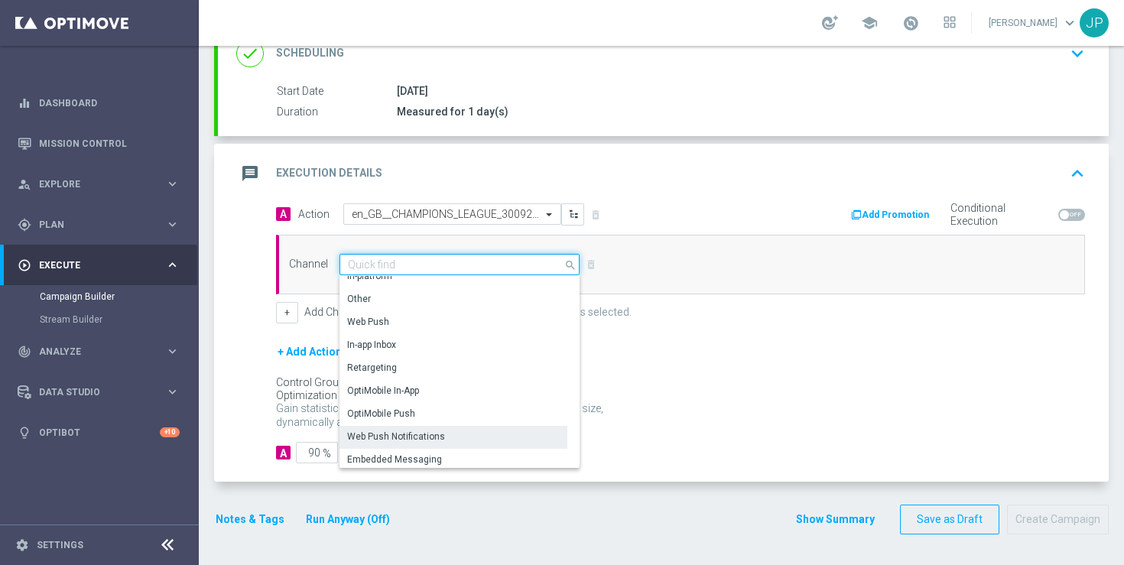
scroll to position [404, 0]
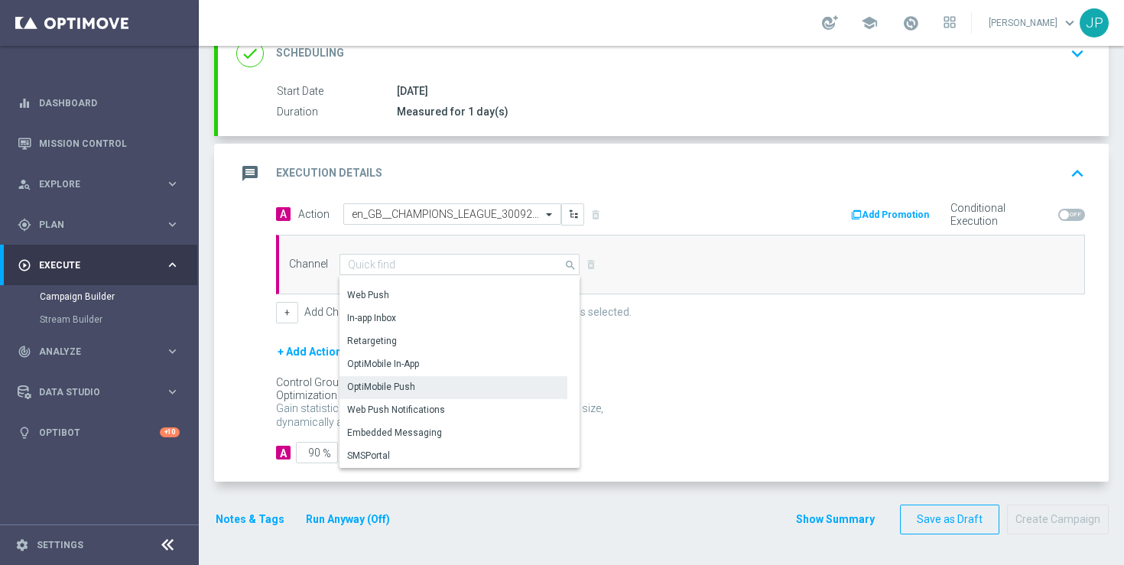
click at [494, 379] on div "OptiMobile Push" at bounding box center [453, 386] width 228 height 21
type input "OptiMobile Push"
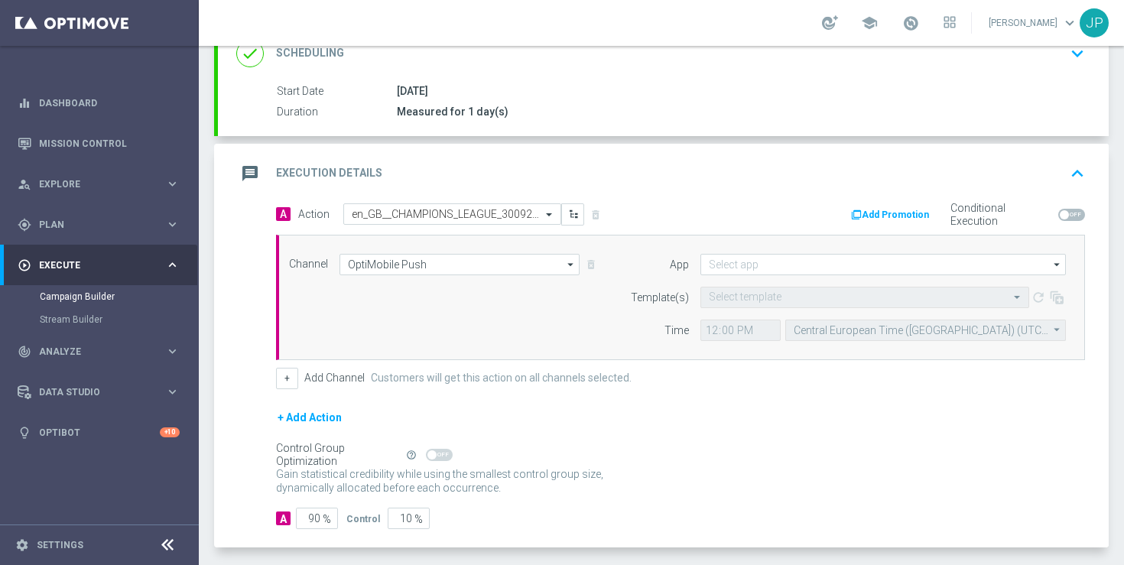
click at [313, 457] on div "Self Optimizing Campaign" at bounding box center [338, 455] width 124 height 13
click at [314, 507] on form "A Action Select action en_GB__CHAMPIONS_LEAGUE_300925_CHE_VS_BEN__ALL_APP_TAC_S…" at bounding box center [680, 366] width 809 height 326
click at [314, 518] on input "90" at bounding box center [317, 518] width 42 height 21
type input "0"
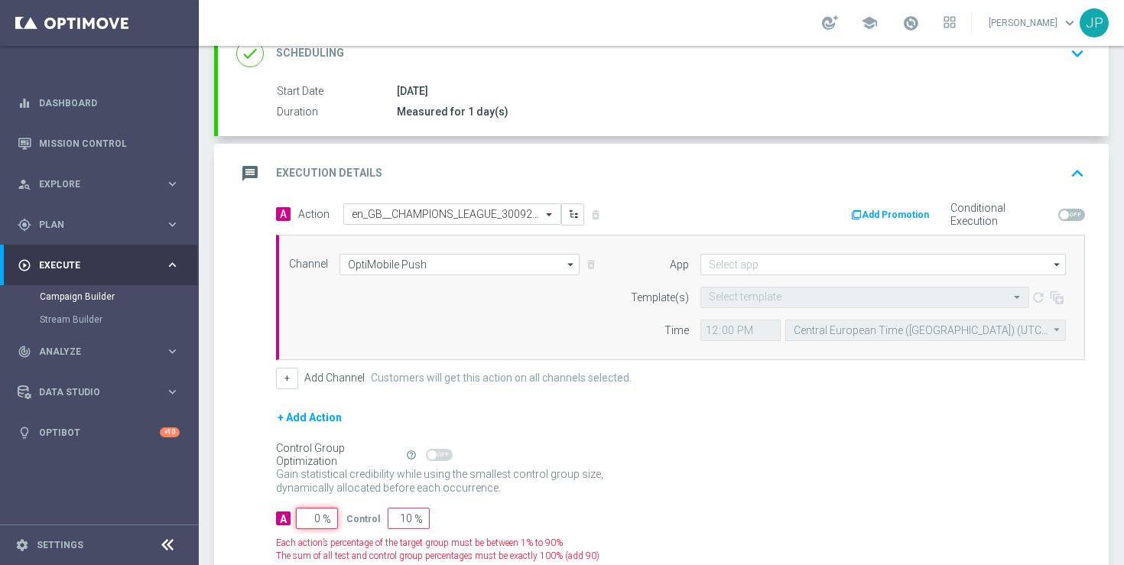
type input "100"
type input "10"
type input "90"
type input "100"
type input "0"
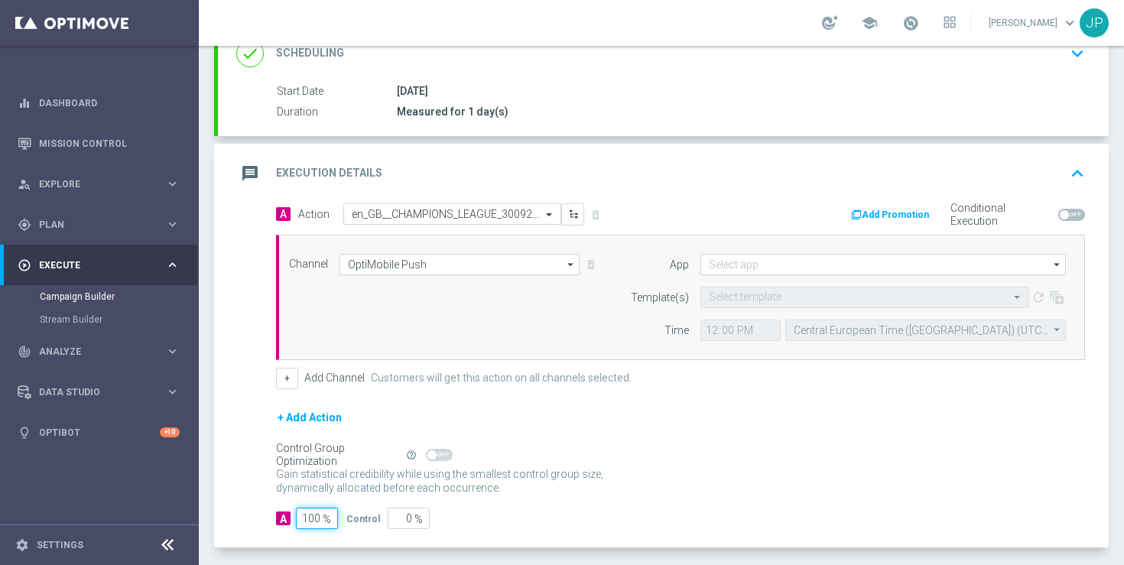
type input "100"
click at [578, 457] on div "Control Group Optimization Self Optimizing Campaign help_outline" at bounding box center [680, 455] width 809 height 17
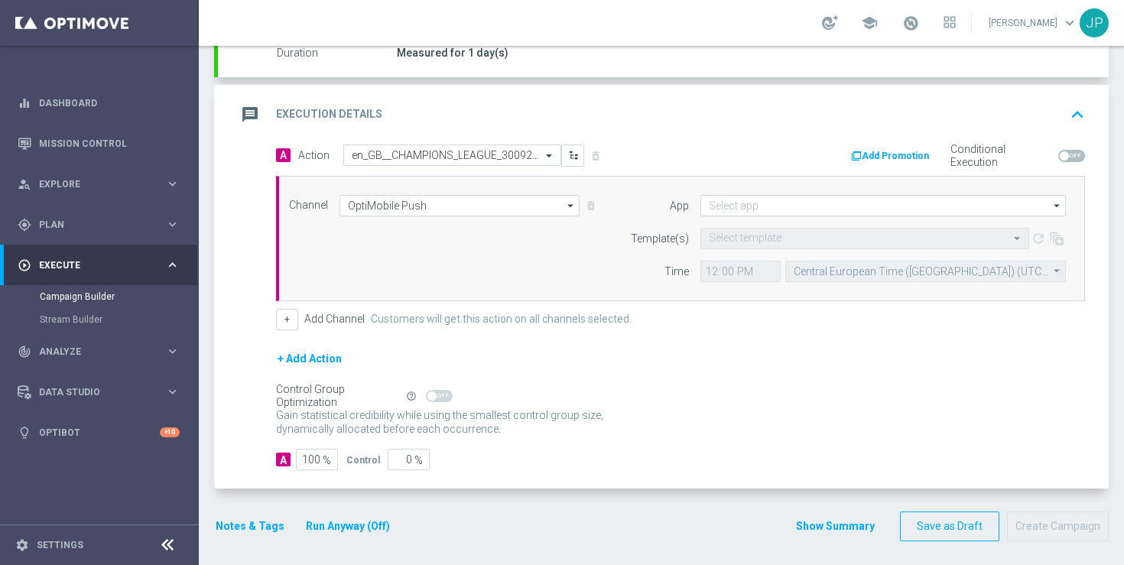
scroll to position [313, 0]
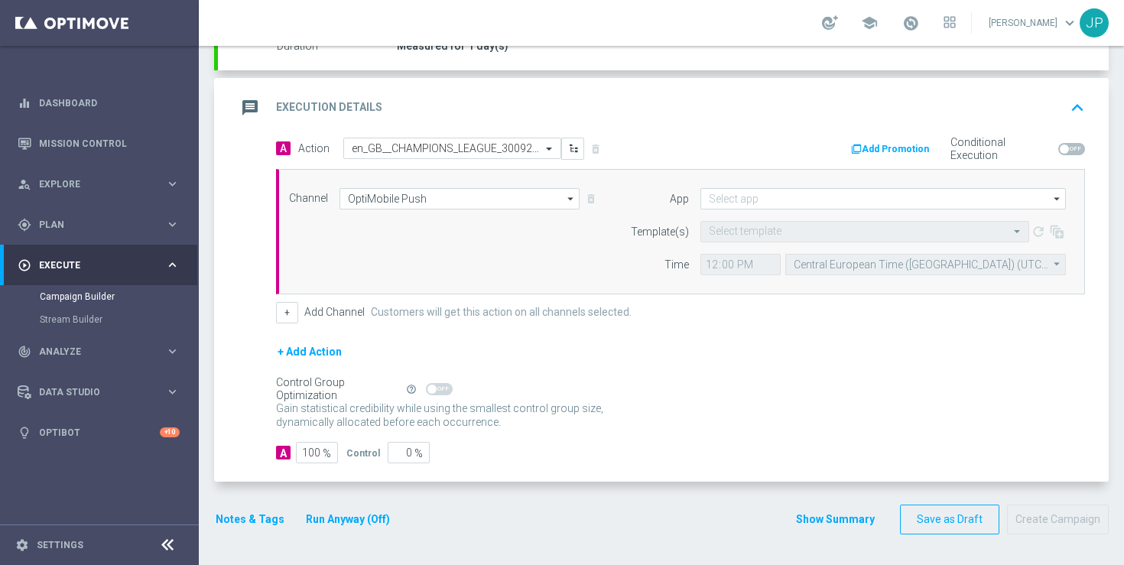
click at [263, 518] on button "Notes & Tags" at bounding box center [250, 519] width 72 height 19
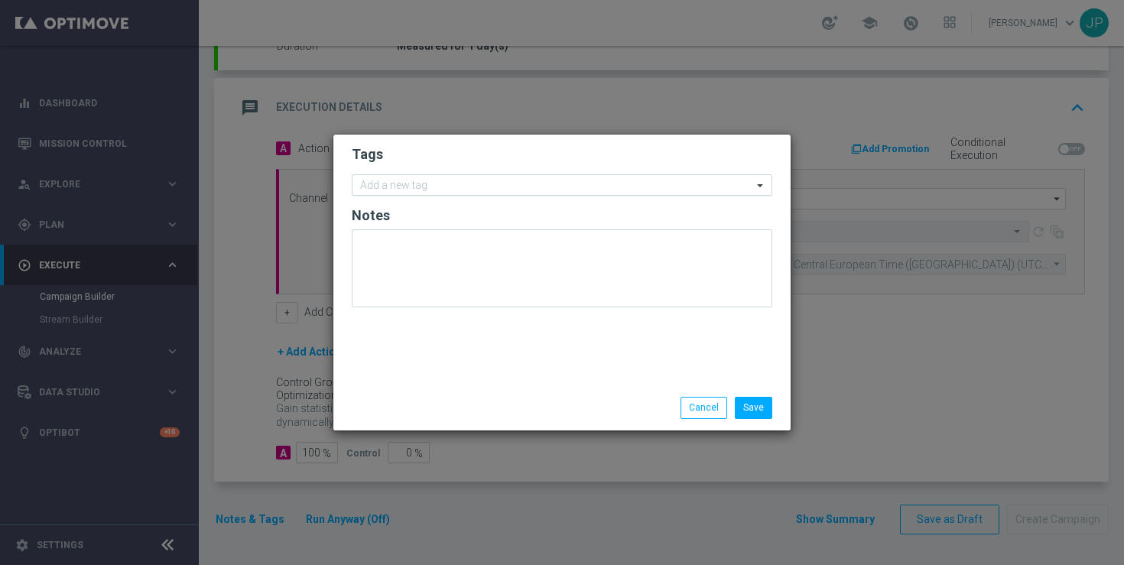
click at [436, 193] on div at bounding box center [555, 187] width 395 height 15
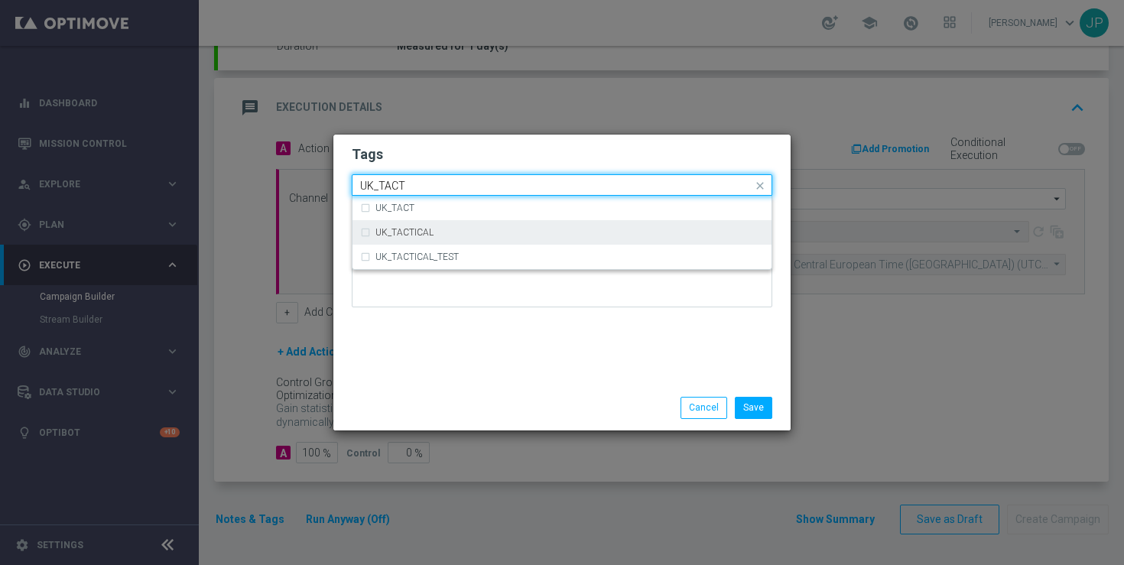
click at [437, 229] on div "UK_TACTICAL" at bounding box center [569, 232] width 388 height 9
type input "UK_TACT"
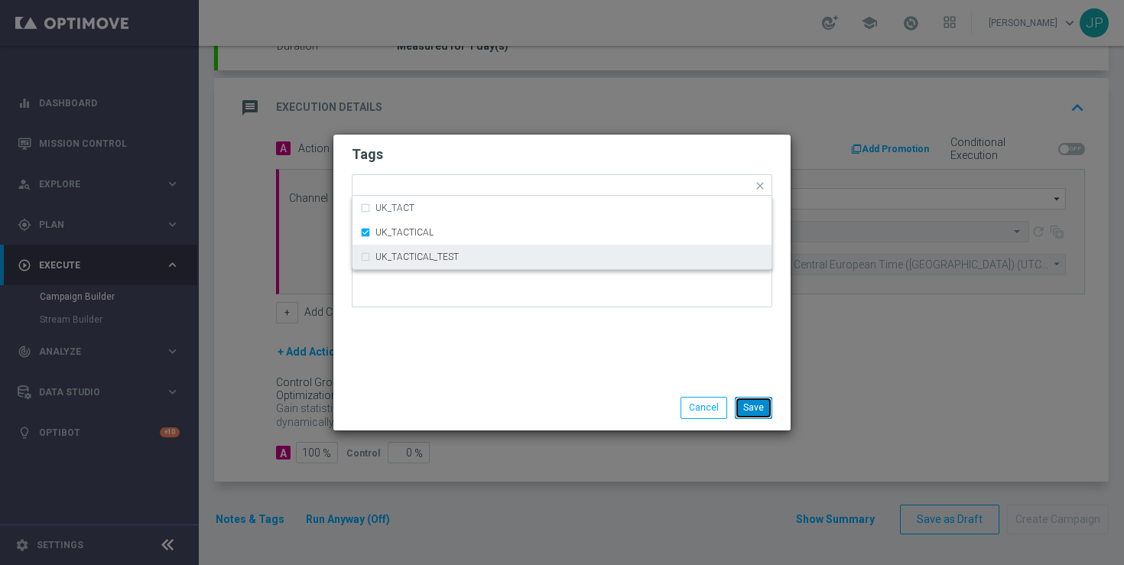
click at [756, 406] on button "Save" at bounding box center [753, 407] width 37 height 21
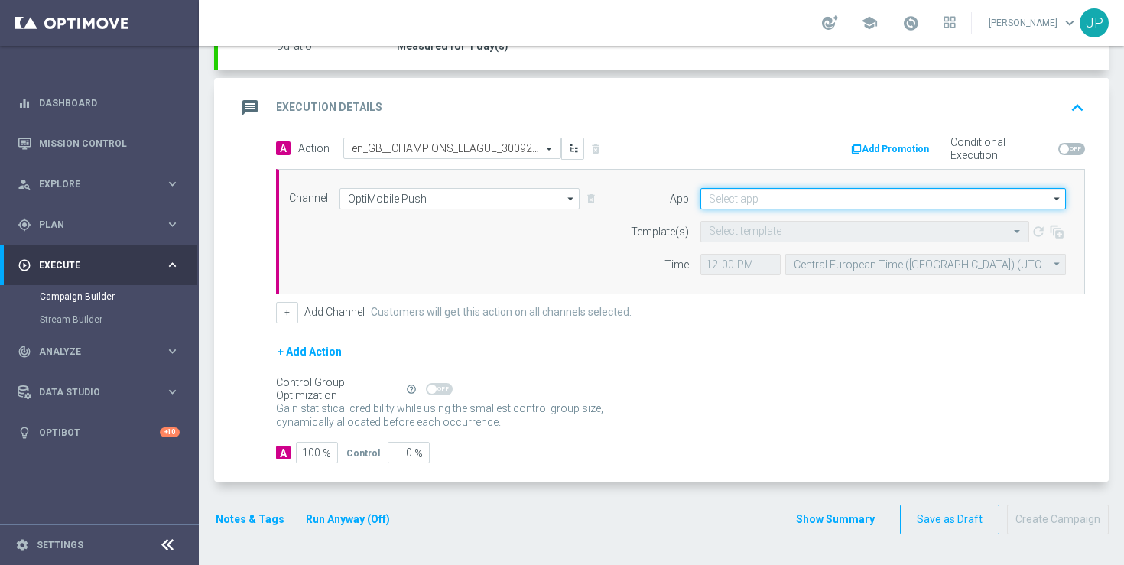
click at [758, 198] on input at bounding box center [882, 198] width 365 height 21
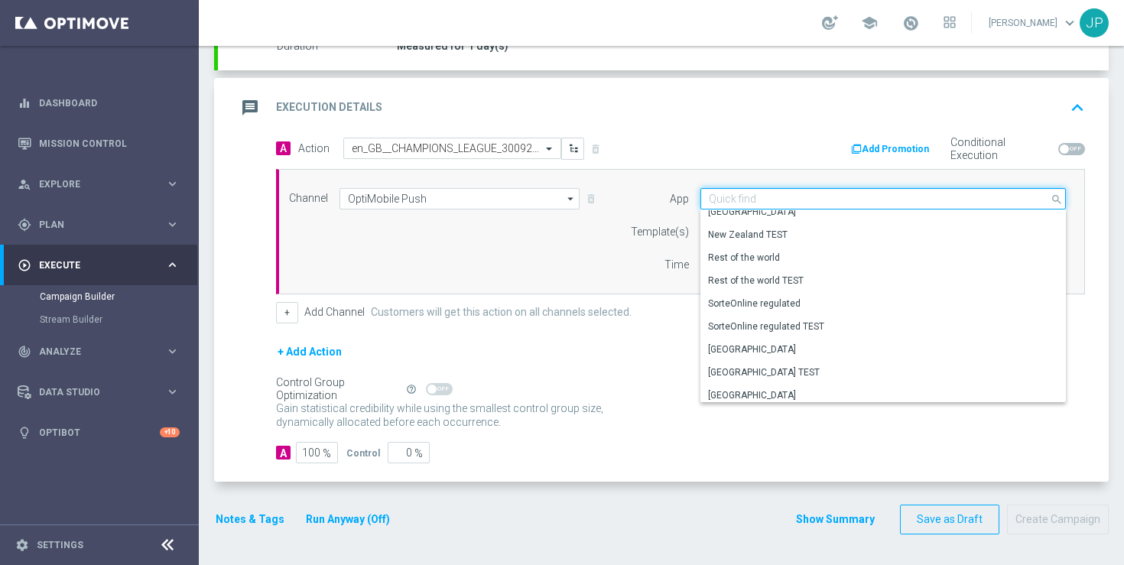
scroll to position [634, 0]
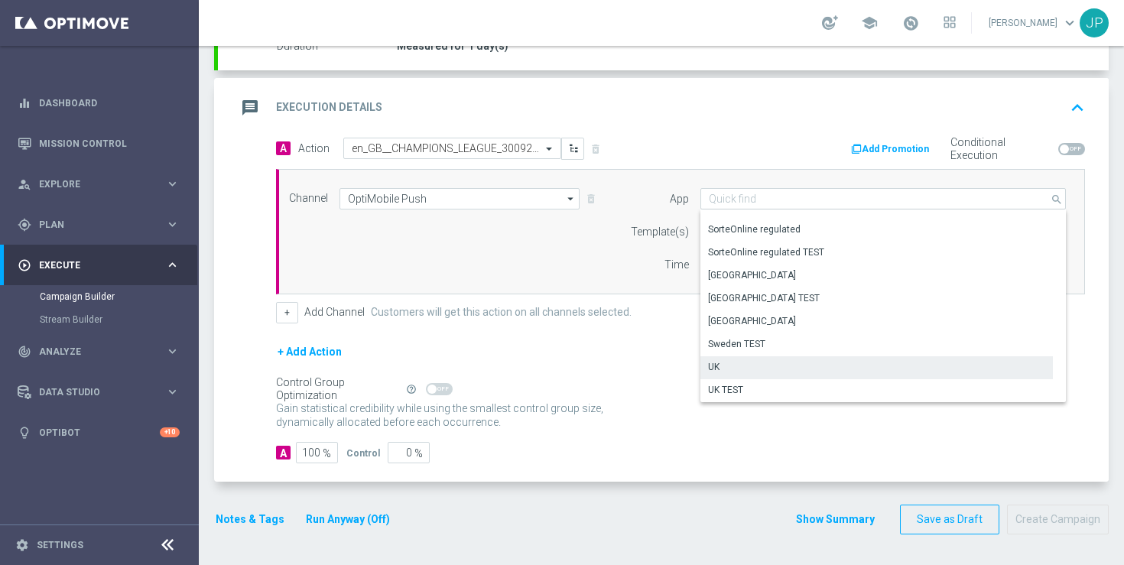
click at [811, 366] on div "UK" at bounding box center [876, 366] width 352 height 21
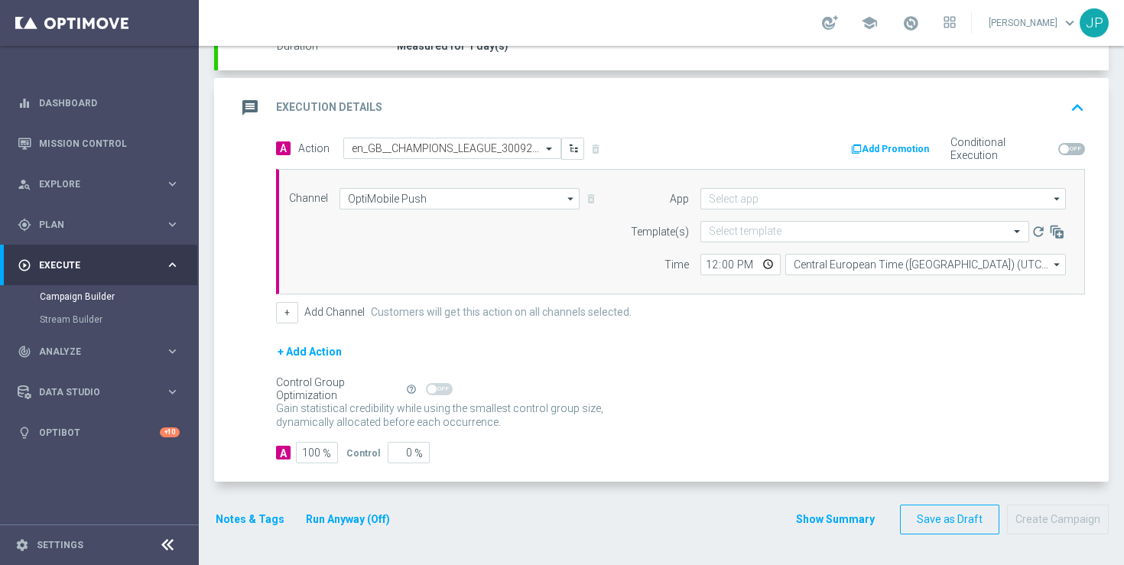
type input "UK"
click at [814, 398] on div "Gain statistical credibility while using the smallest control group size, dynam…" at bounding box center [680, 416] width 809 height 37
click at [748, 233] on input "text" at bounding box center [849, 232] width 281 height 13
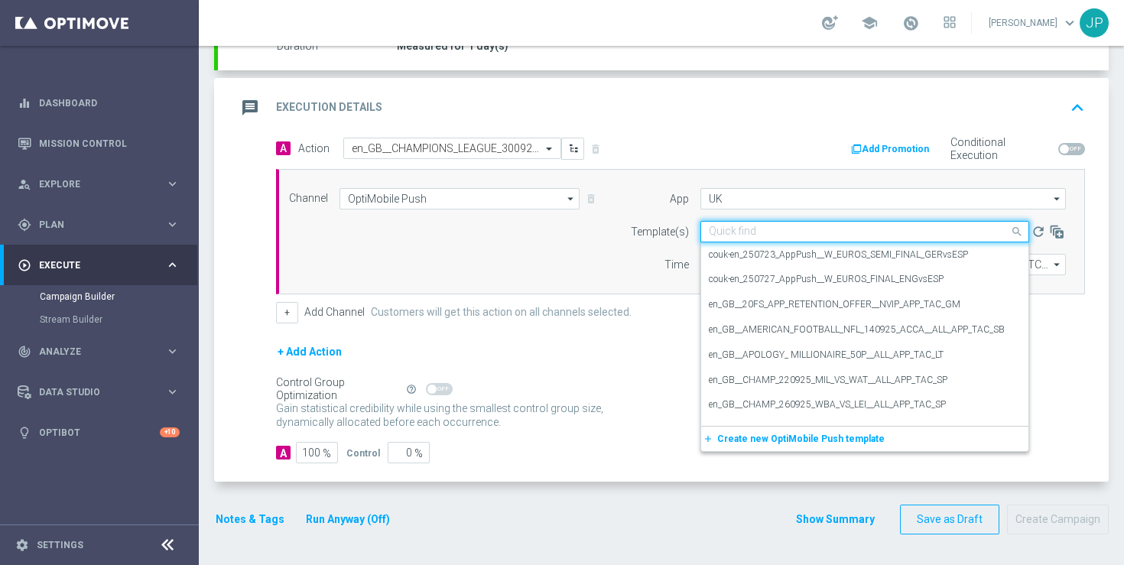
paste input "en_GB__CHAMPIONS_LEAGUE_300925_CHE_VS_BEN__ALL_APP_TAC_SP"
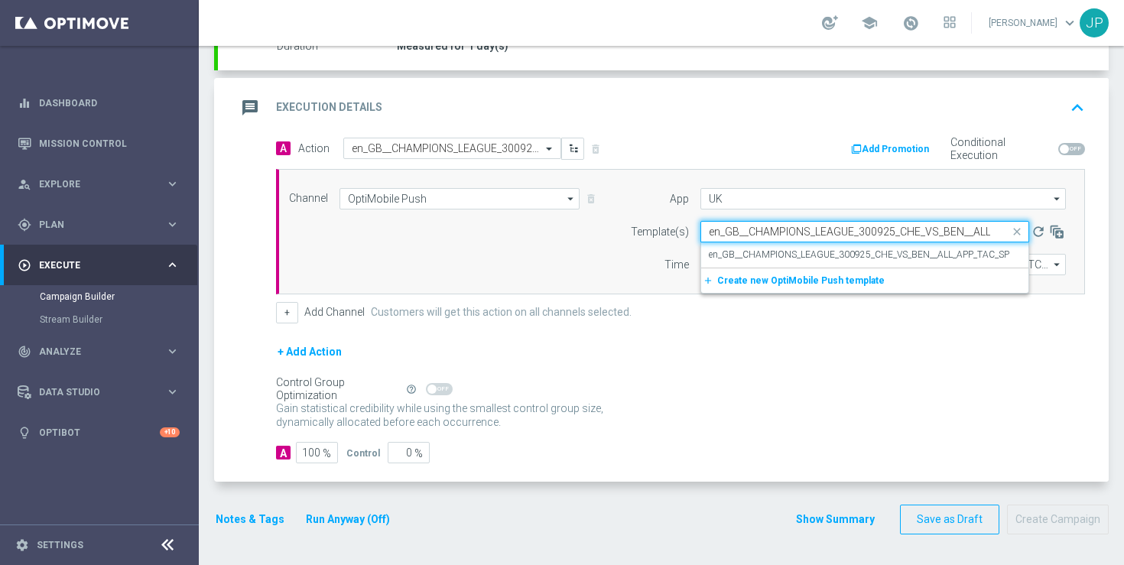
scroll to position [0, 63]
click at [775, 260] on label "en_GB__CHAMPIONS_LEAGUE_300925_CHE_VS_BEN__ALL_APP_TAC_SP" at bounding box center [859, 255] width 300 height 13
type input "en_GB__CHAMPIONS_LEAGUE_300925_CHE_VS_BEN__ALL_APP_TAC_SP"
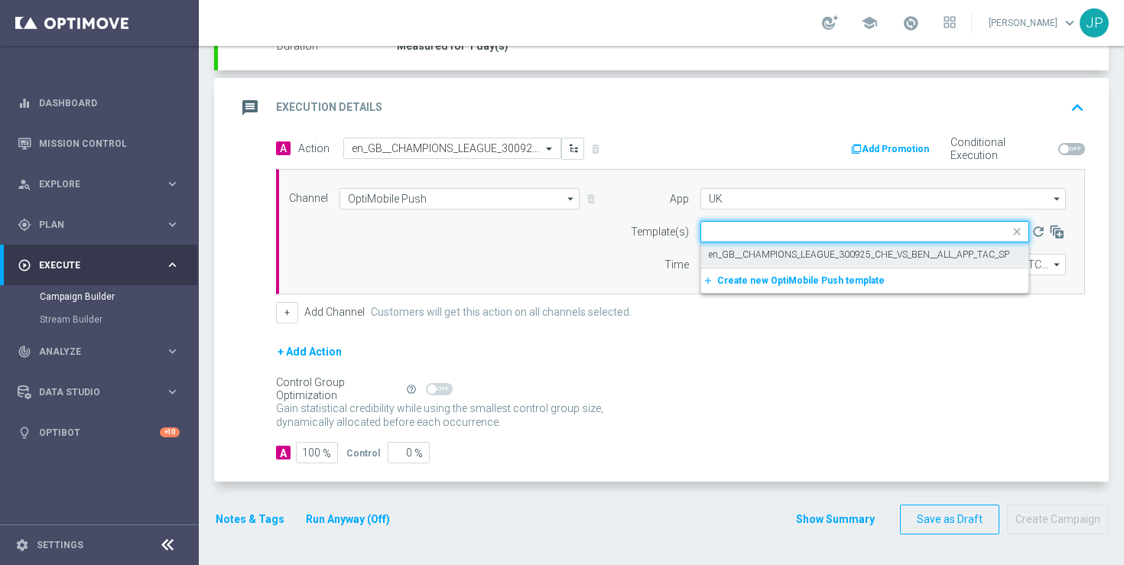
scroll to position [0, 0]
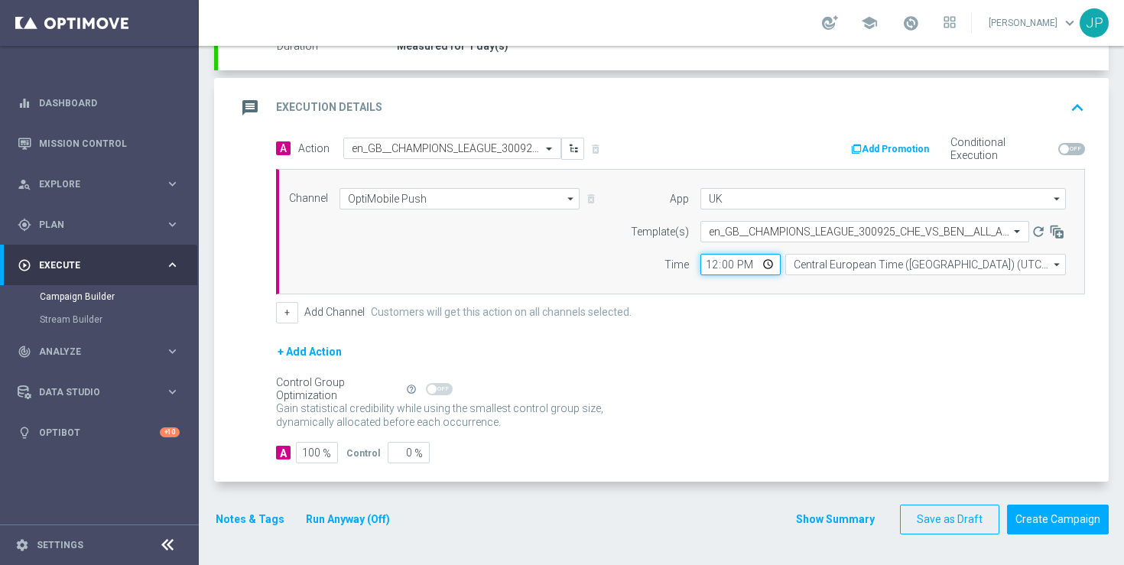
click at [711, 267] on input "12:00" at bounding box center [740, 264] width 80 height 21
type input "19:29"
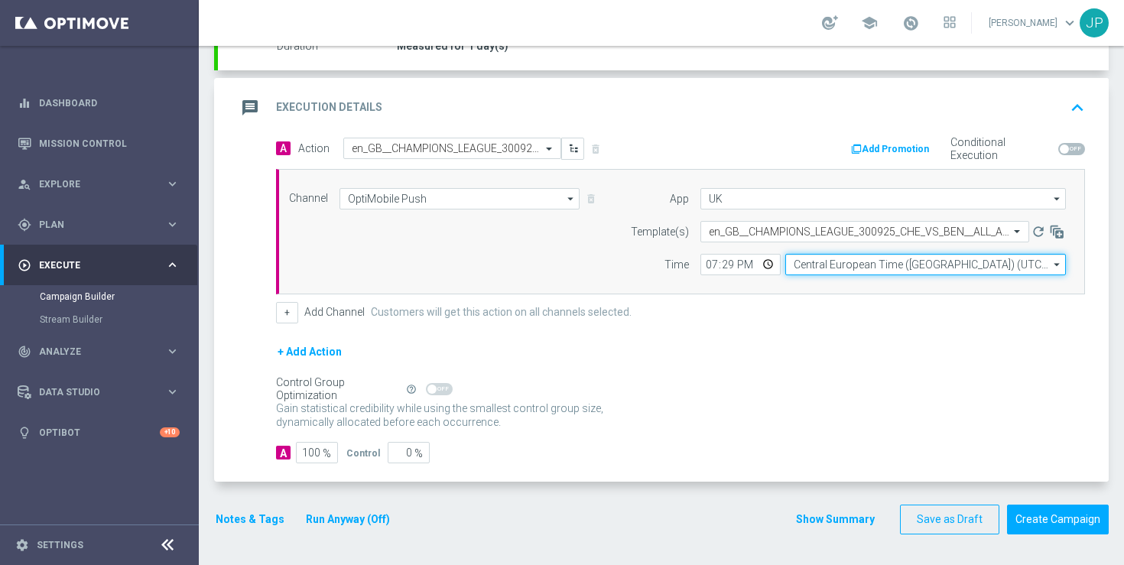
click at [817, 263] on input "Central European Time (Budapest) (UTC +02:00)" at bounding box center [925, 264] width 281 height 21
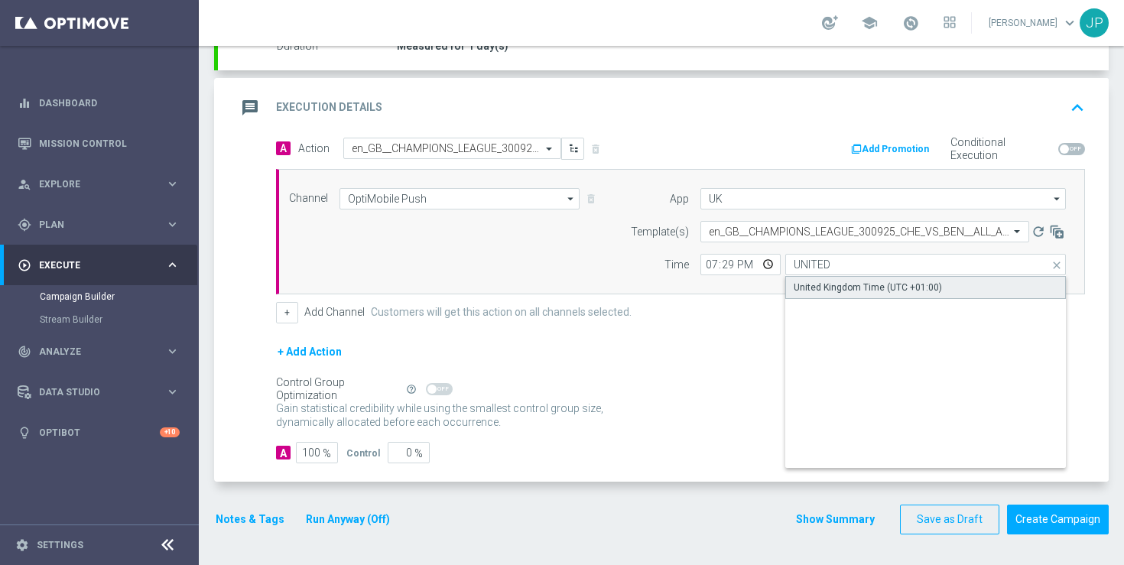
click at [835, 285] on div "United Kingdom Time (UTC +01:00)" at bounding box center [868, 288] width 148 height 14
type input "United Kingdom Time (UTC +01:00)"
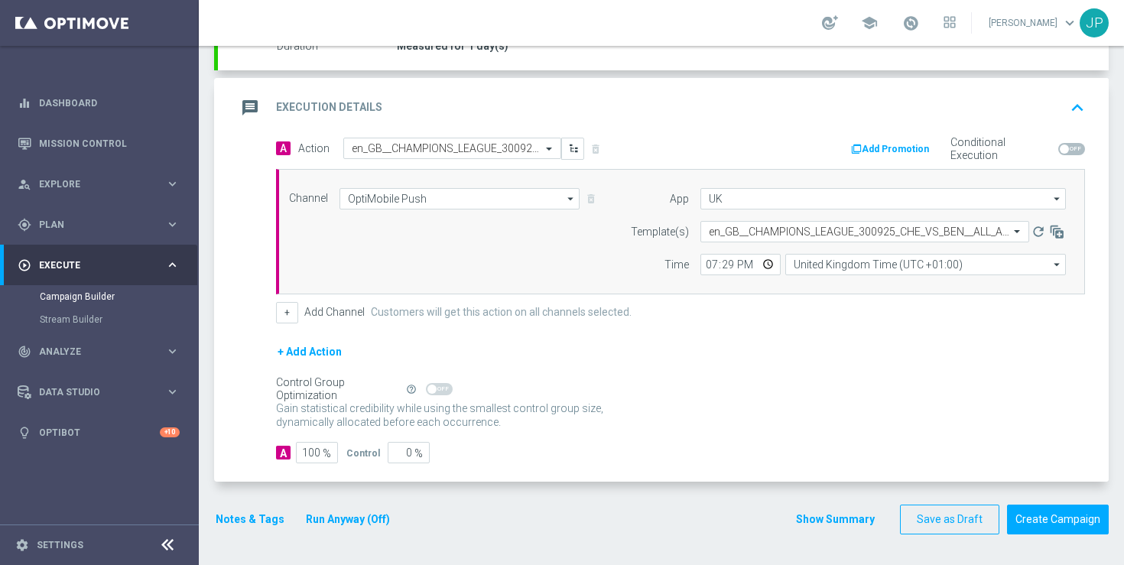
click at [819, 333] on form "A Action Select action en_GB__CHAMPIONS_LEAGUE_300925_CHE_VS_BEN__ALL_APP_TAC_S…" at bounding box center [680, 301] width 809 height 326
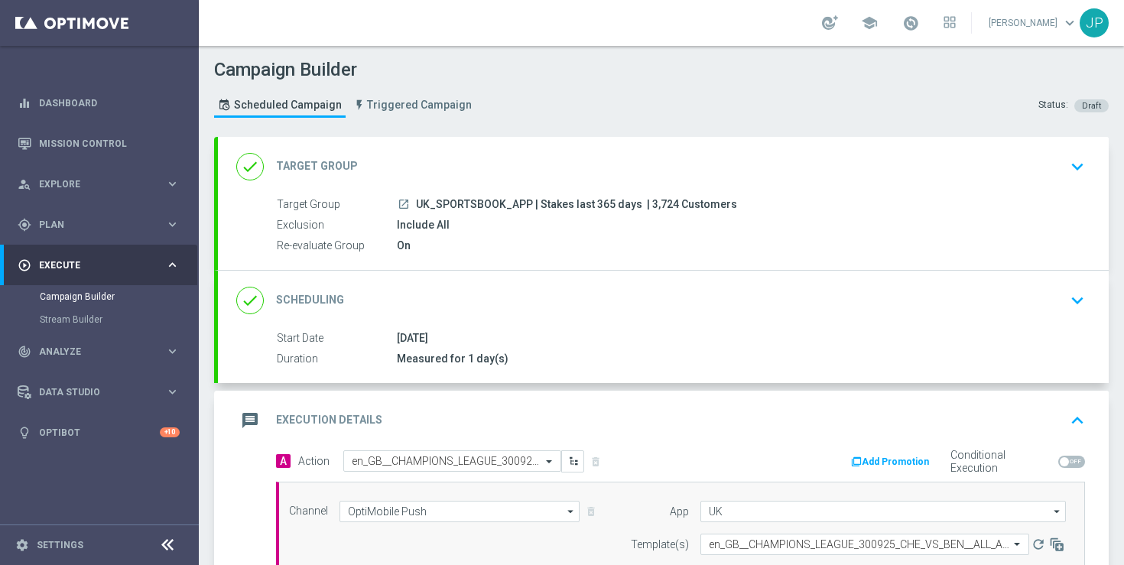
scroll to position [313, 0]
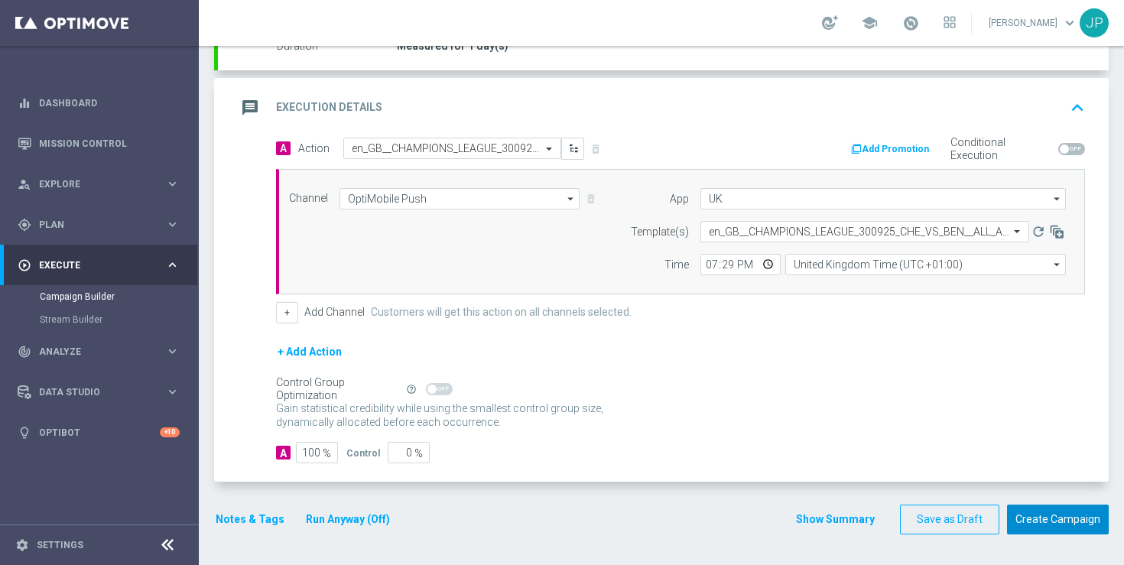
click at [1054, 525] on button "Create Campaign" at bounding box center [1058, 520] width 102 height 30
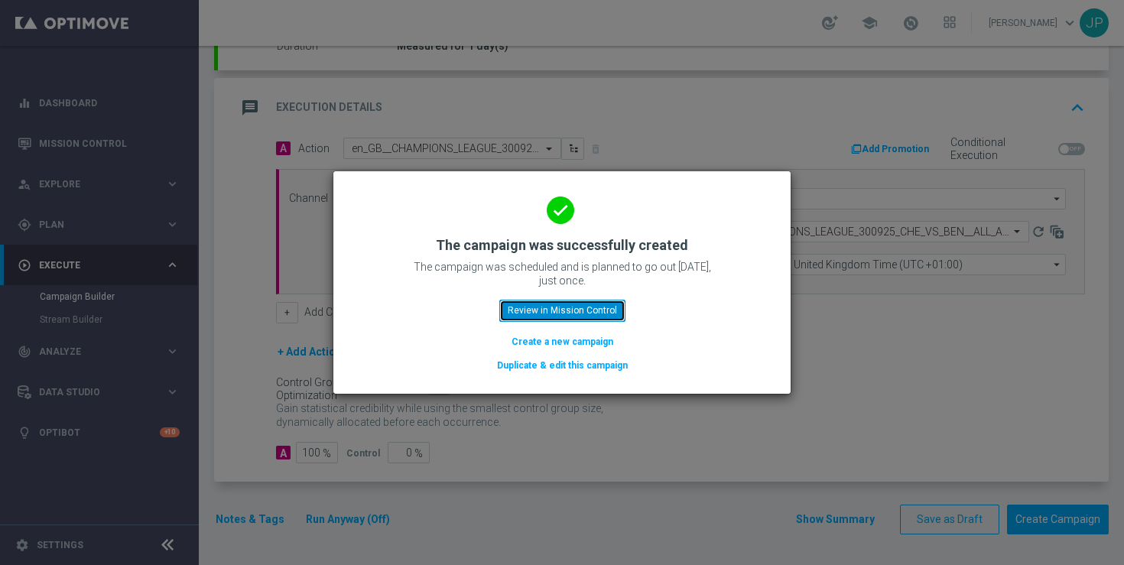
click at [592, 306] on button "Review in Mission Control" at bounding box center [562, 310] width 126 height 21
